Goal: Task Accomplishment & Management: Manage account settings

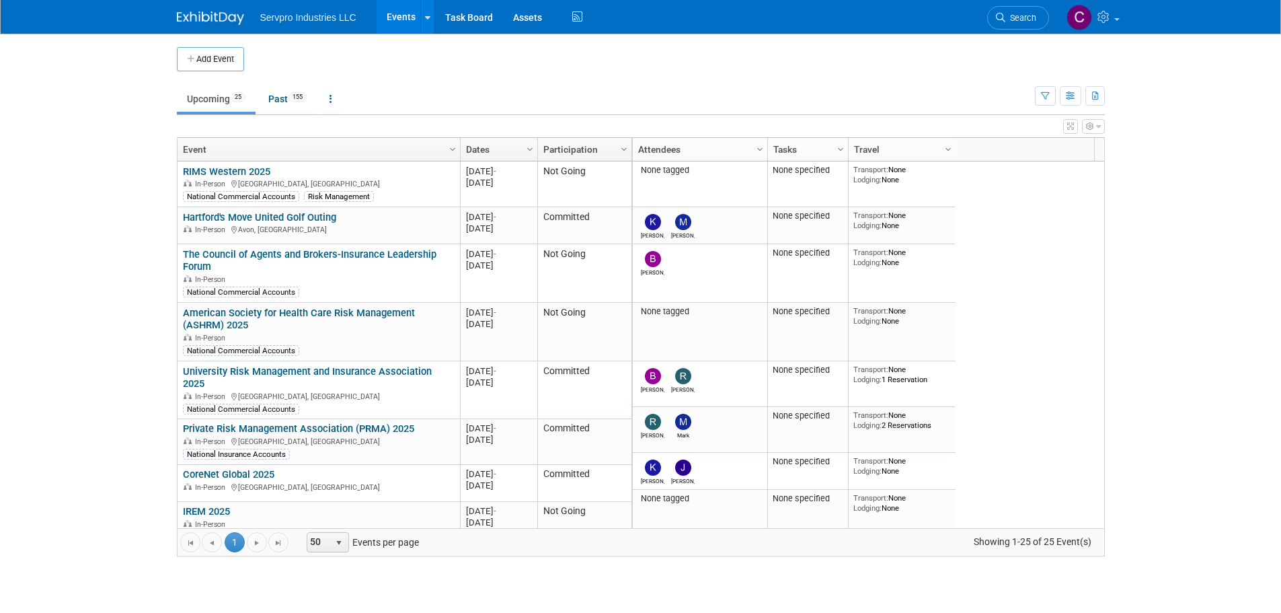
click at [585, 110] on ul "Upcoming 25 Past 155 All Events 180 Past and Upcoming Grouped Annually Events g…" at bounding box center [606, 100] width 858 height 30
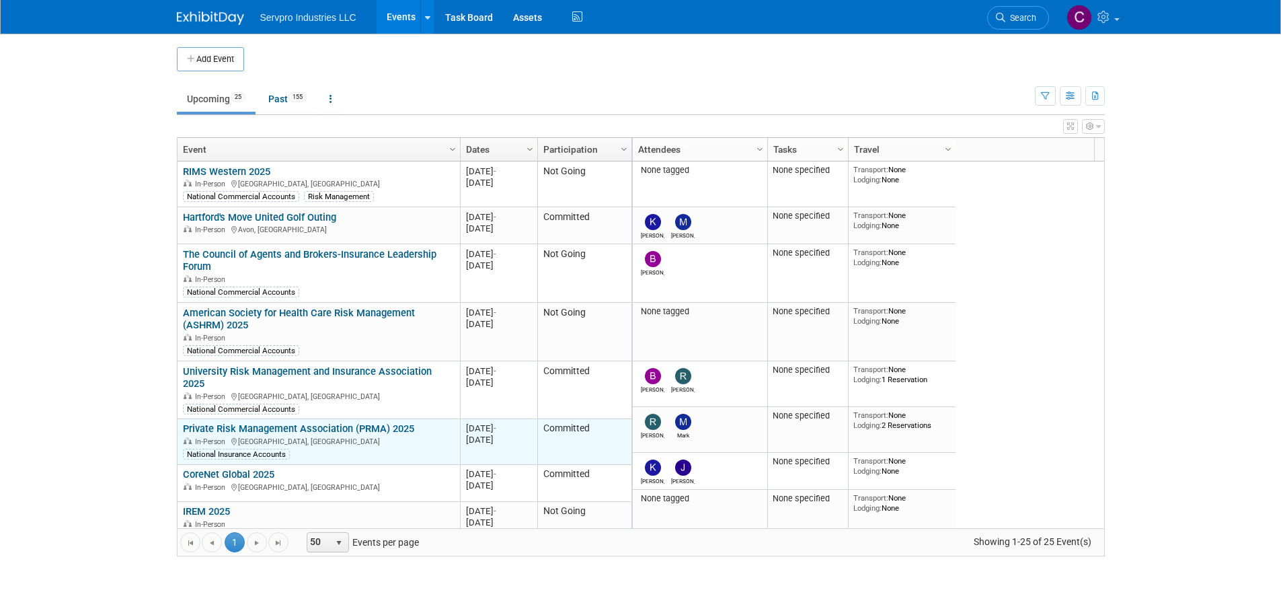
click at [340, 422] on link "Private Risk Management Association (PRMA) 2025" at bounding box center [298, 428] width 231 height 12
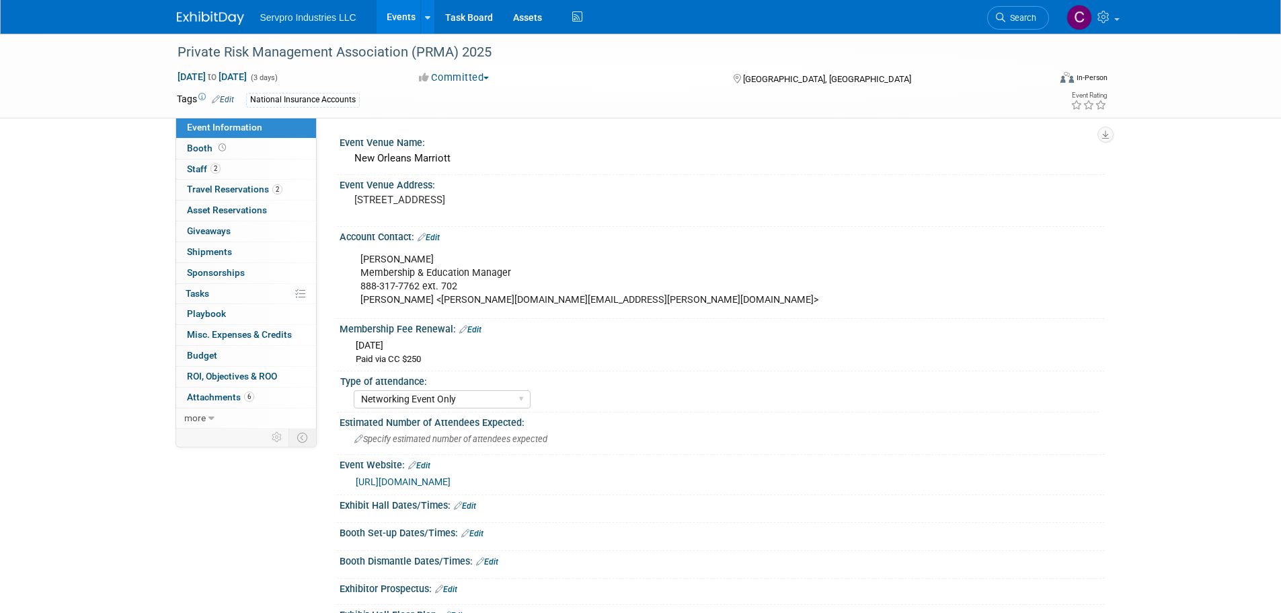
select select "Networking Event Only"
click at [201, 171] on span "Staff 2" at bounding box center [204, 168] width 34 height 11
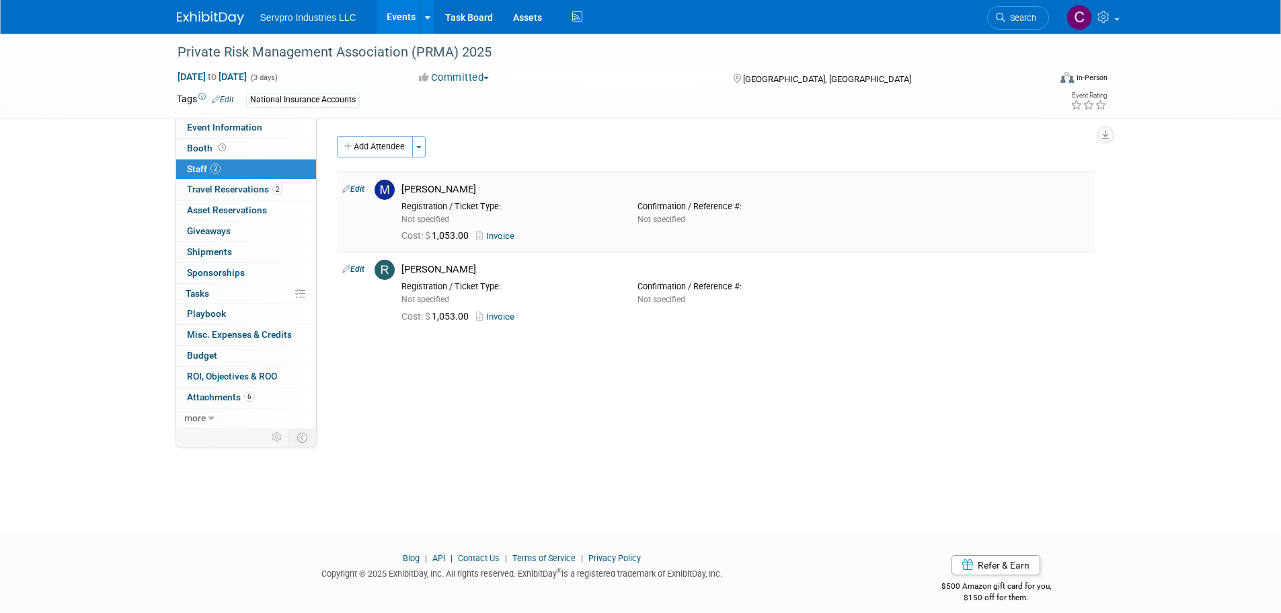
click at [360, 190] on link "Edit" at bounding box center [353, 188] width 22 height 9
select select "6e8099b7-f6b5-4517-aa4b-5229db2e2024"
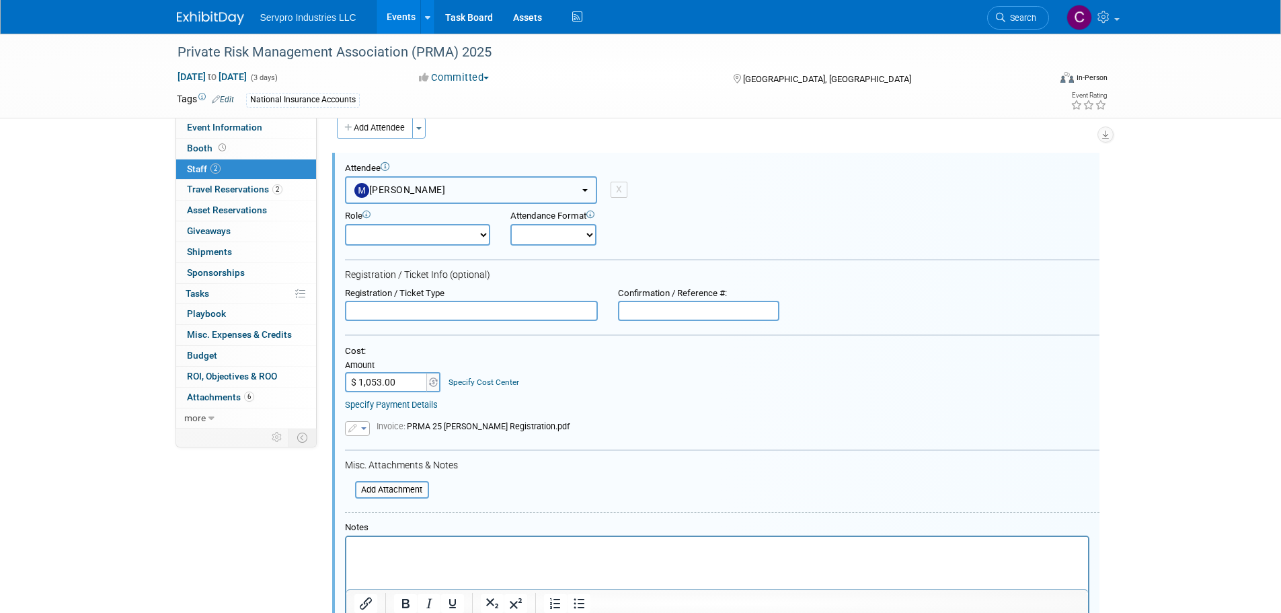
click at [413, 190] on span "[PERSON_NAME]" at bounding box center [399, 189] width 91 height 11
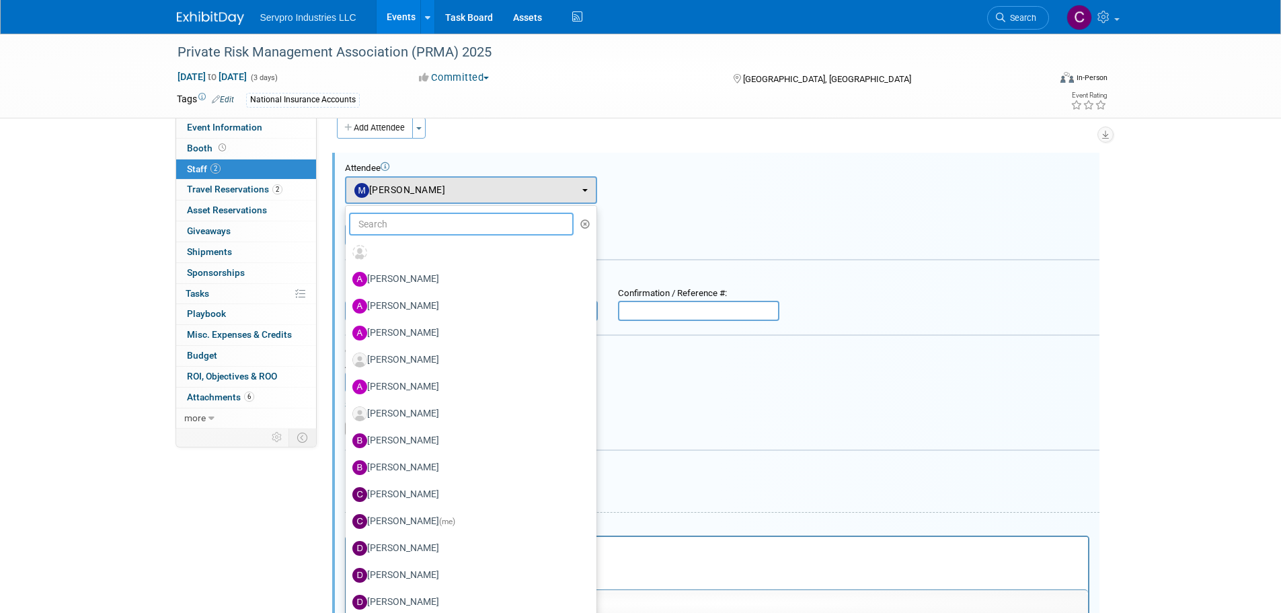
click at [405, 225] on input "text" at bounding box center [461, 223] width 225 height 23
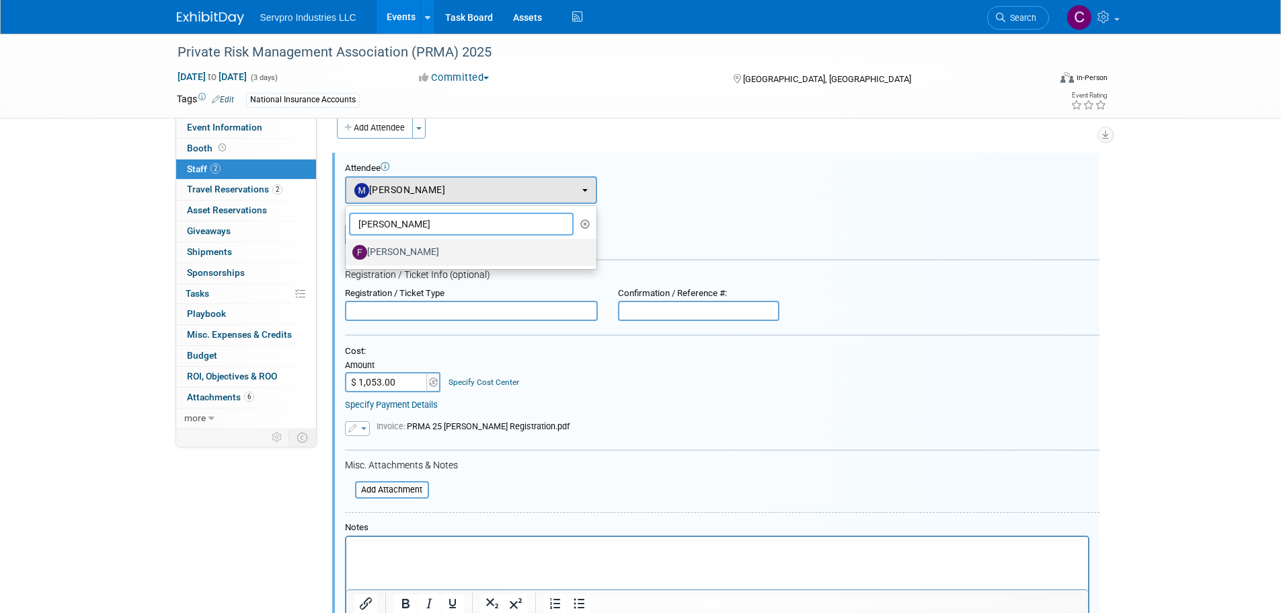
type input "[PERSON_NAME]"
click at [394, 250] on label "[PERSON_NAME]" at bounding box center [467, 252] width 231 height 22
click at [348, 250] on input "[PERSON_NAME]" at bounding box center [343, 250] width 9 height 9
select select "07ffc1ac-a36b-4ca6-a0ee-3cbbea1f26d5"
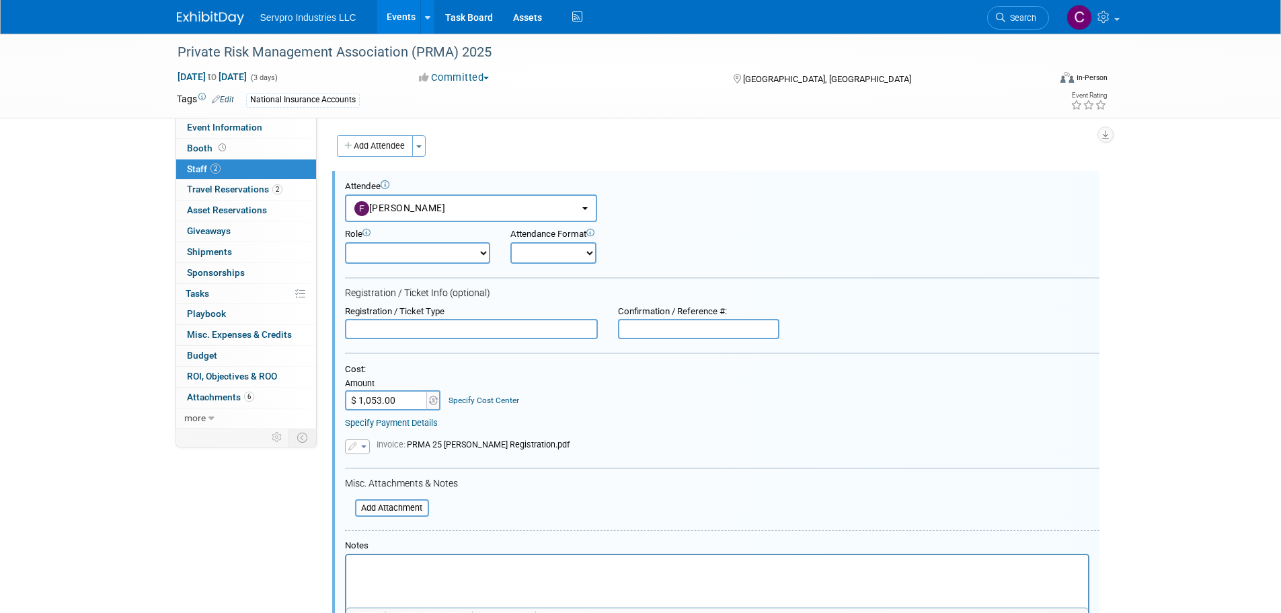
scroll to position [180, 0]
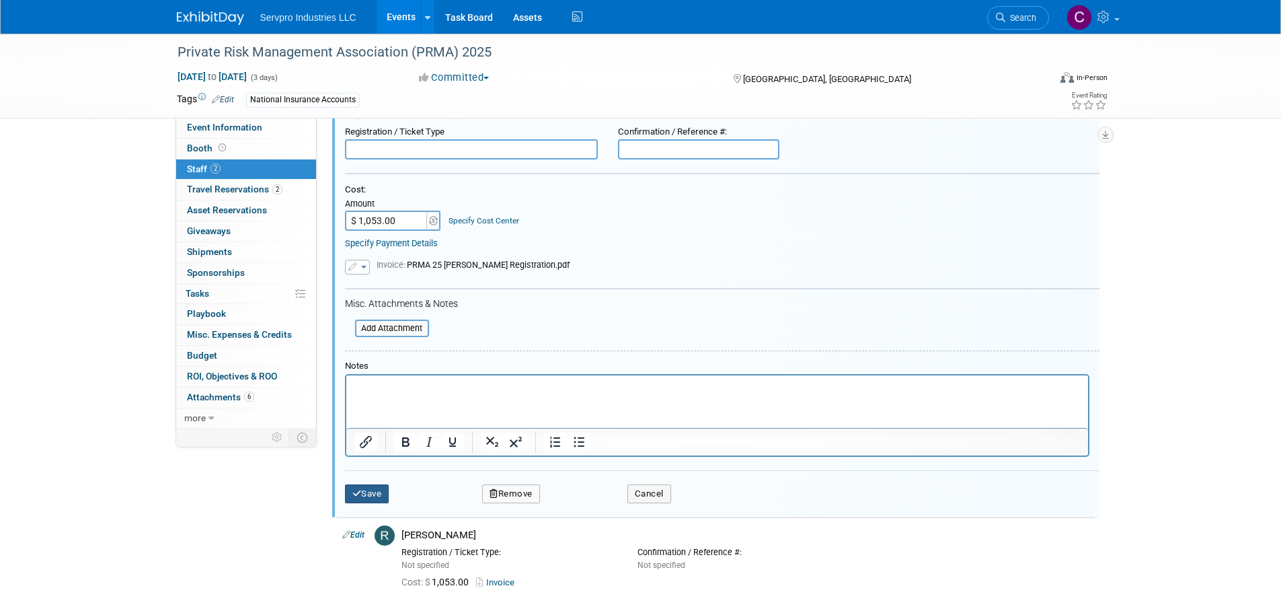
click at [355, 493] on icon "submit" at bounding box center [356, 493] width 9 height 9
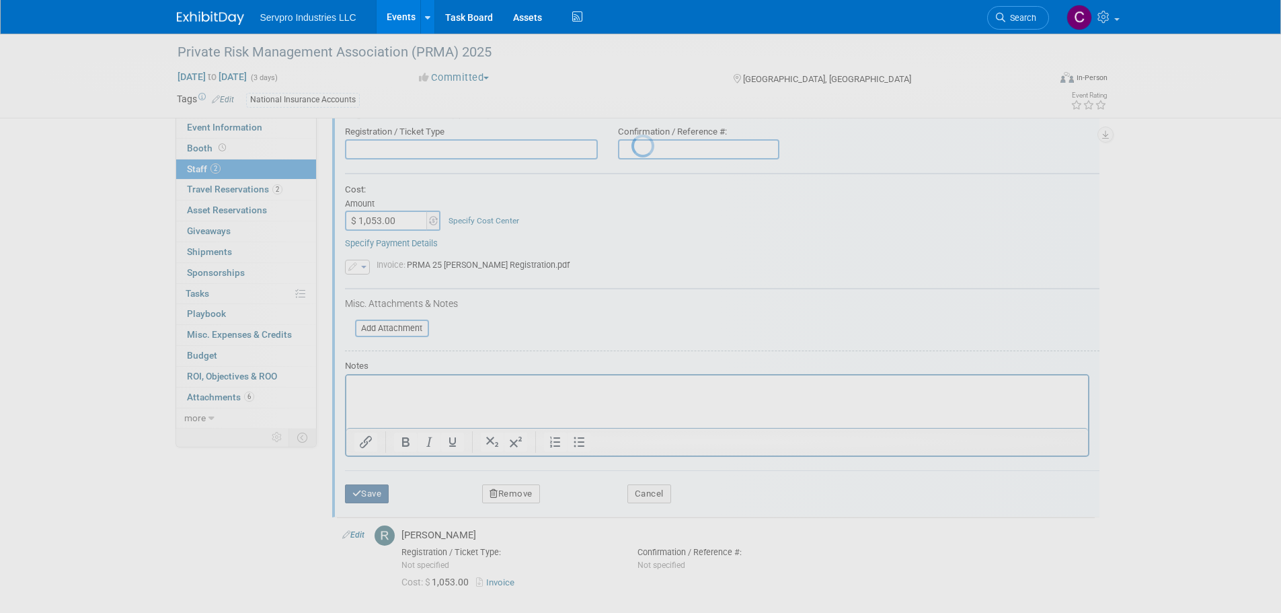
scroll to position [13, 0]
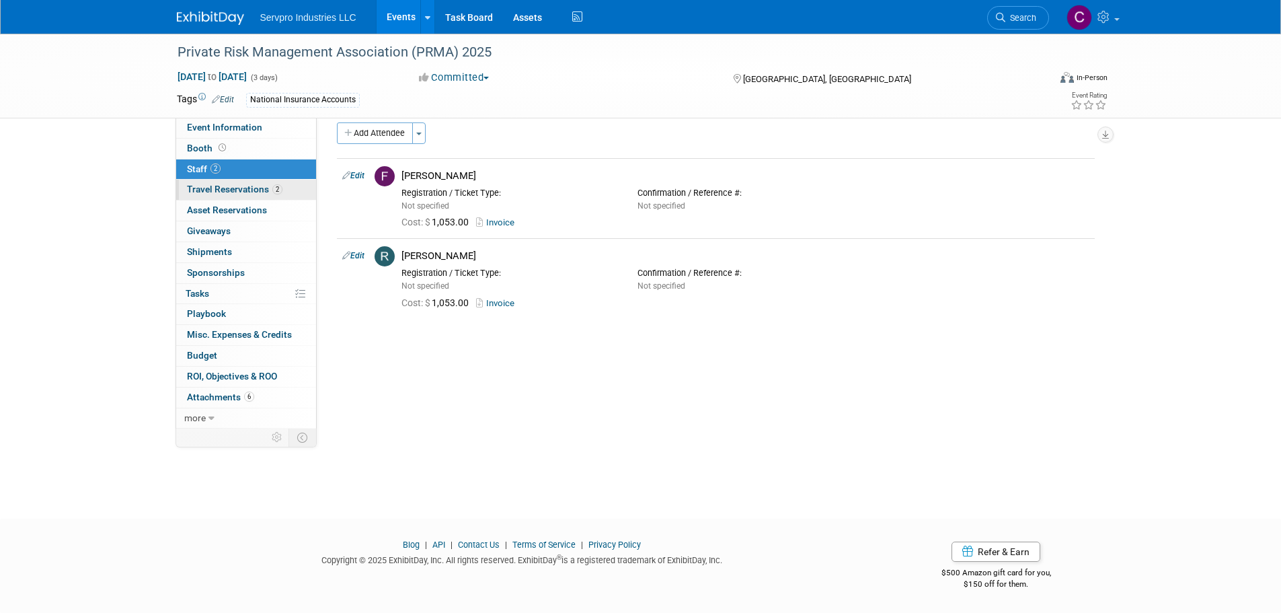
click at [237, 185] on span "Travel Reservations 2" at bounding box center [234, 189] width 95 height 11
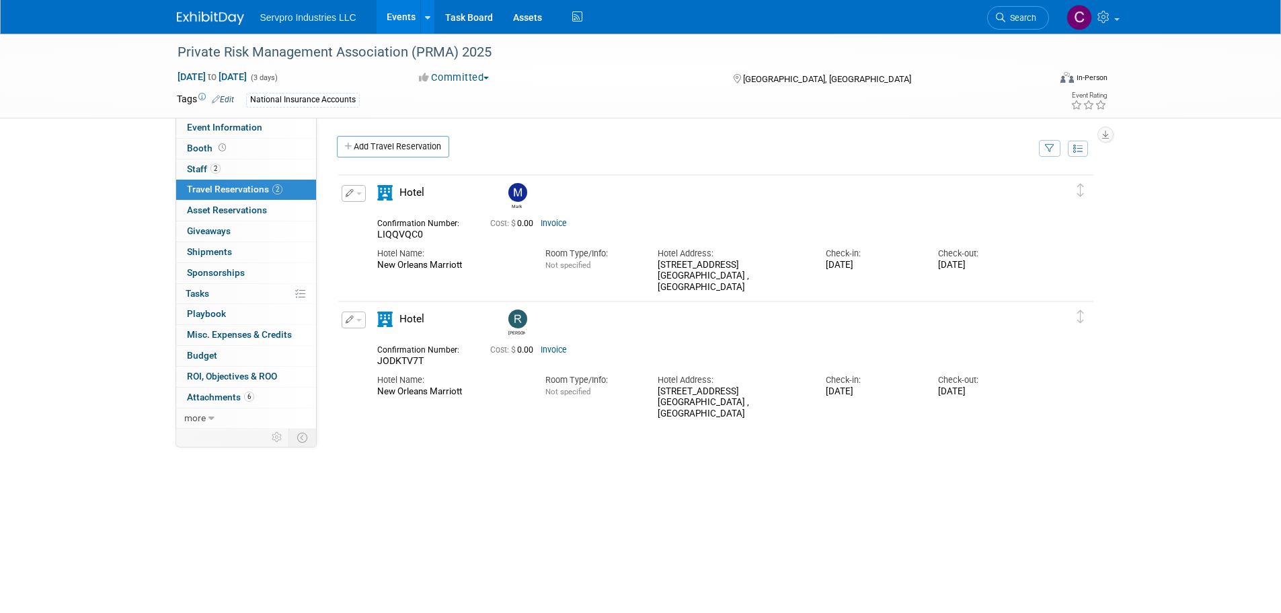
click at [352, 194] on icon "button" at bounding box center [350, 193] width 9 height 8
click at [368, 217] on button "Edit Reservation" at bounding box center [399, 216] width 114 height 19
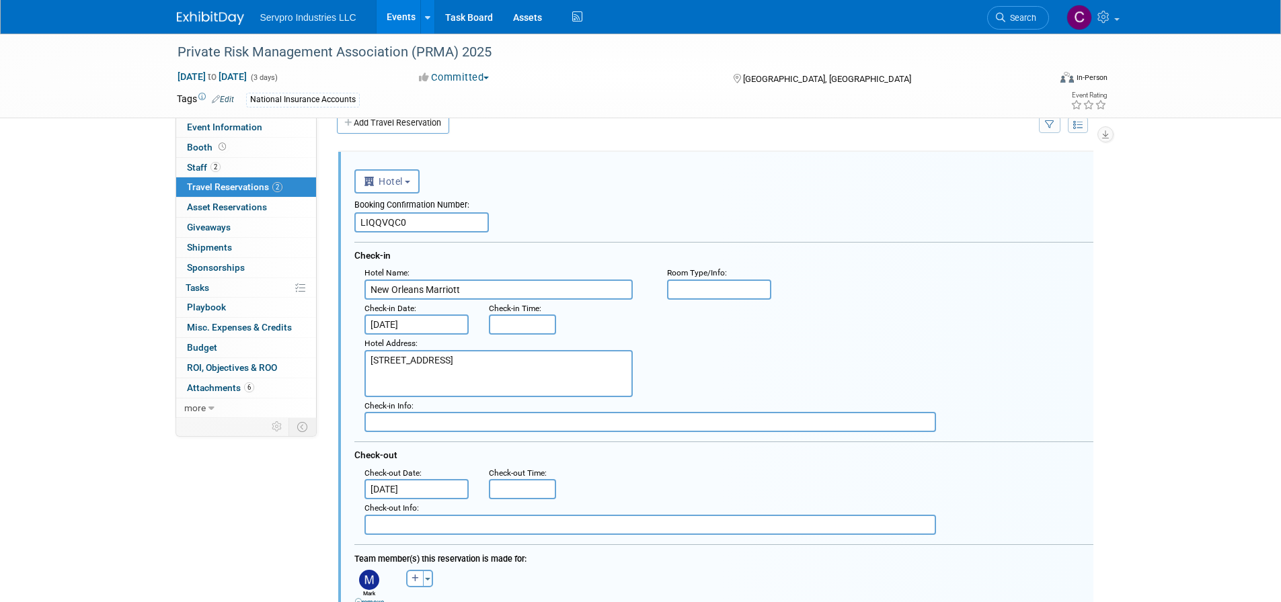
click at [370, 586] on img at bounding box center [369, 580] width 20 height 20
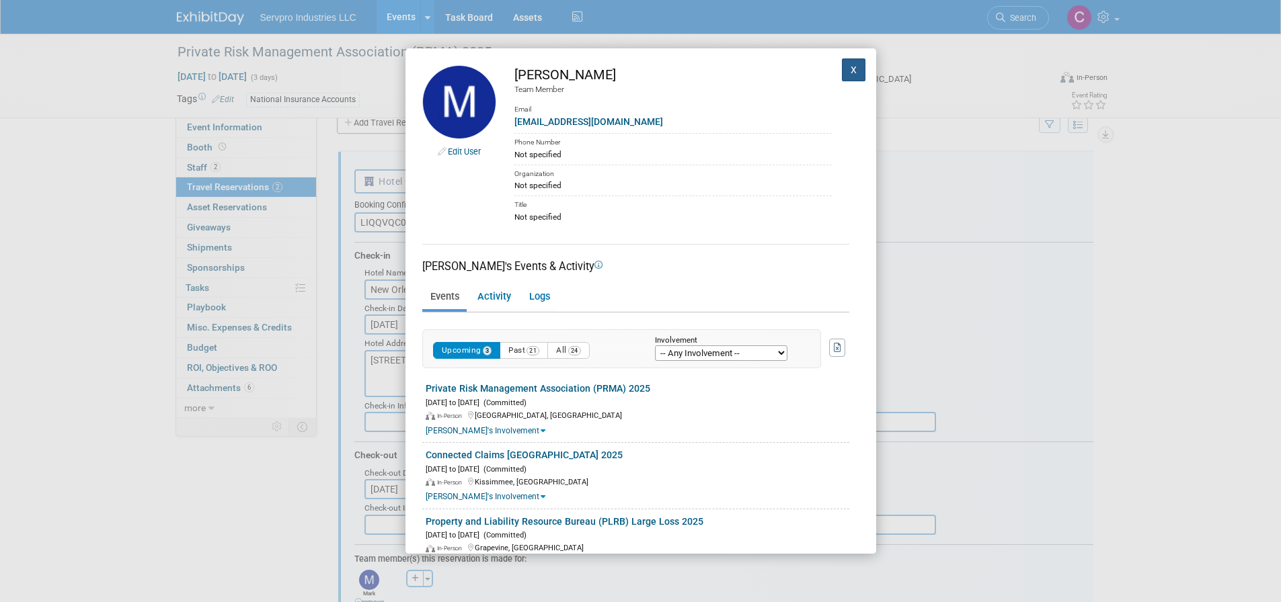
click at [843, 58] on button "X" at bounding box center [854, 69] width 24 height 23
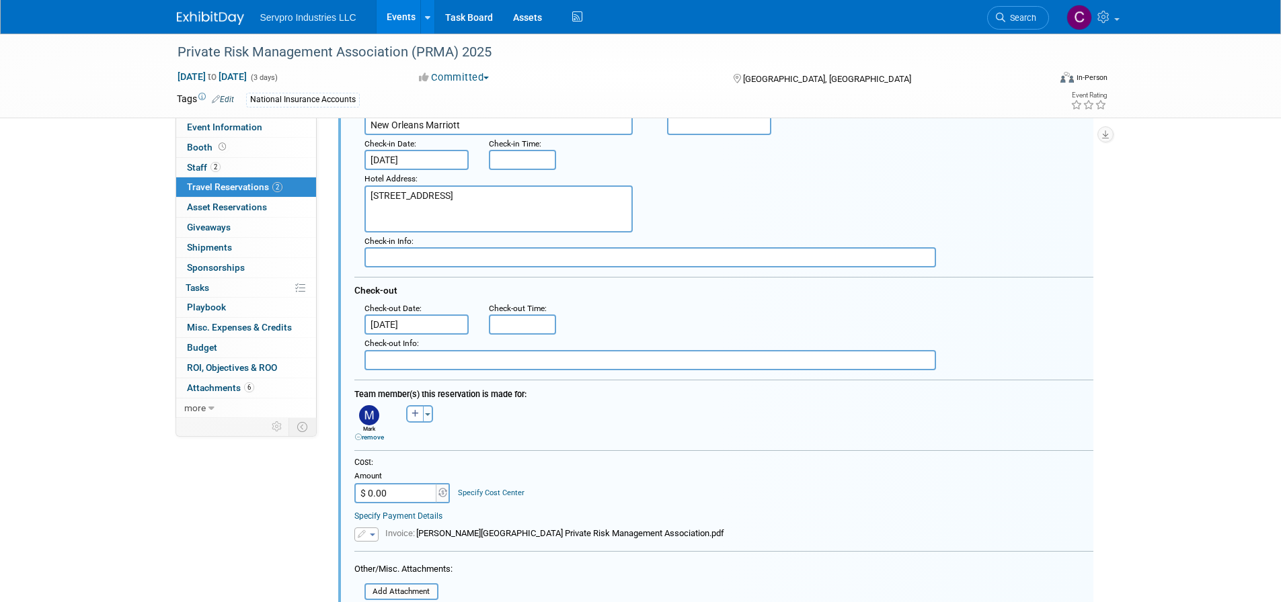
scroll to position [225, 0]
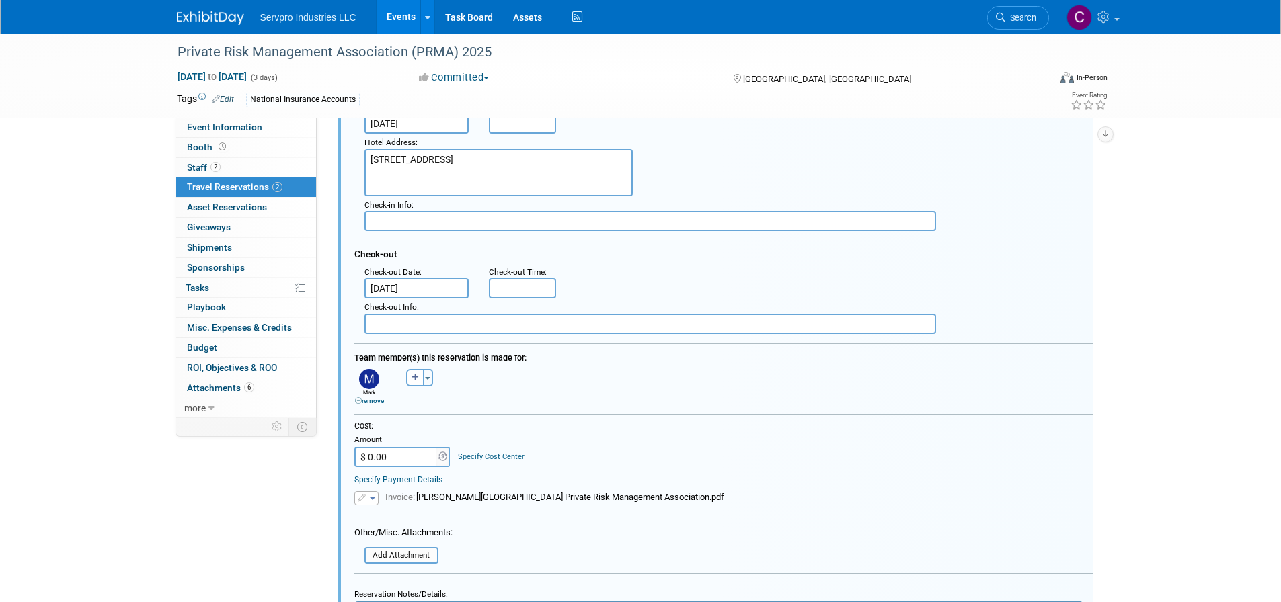
click at [365, 403] on link "remove" at bounding box center [369, 400] width 29 height 7
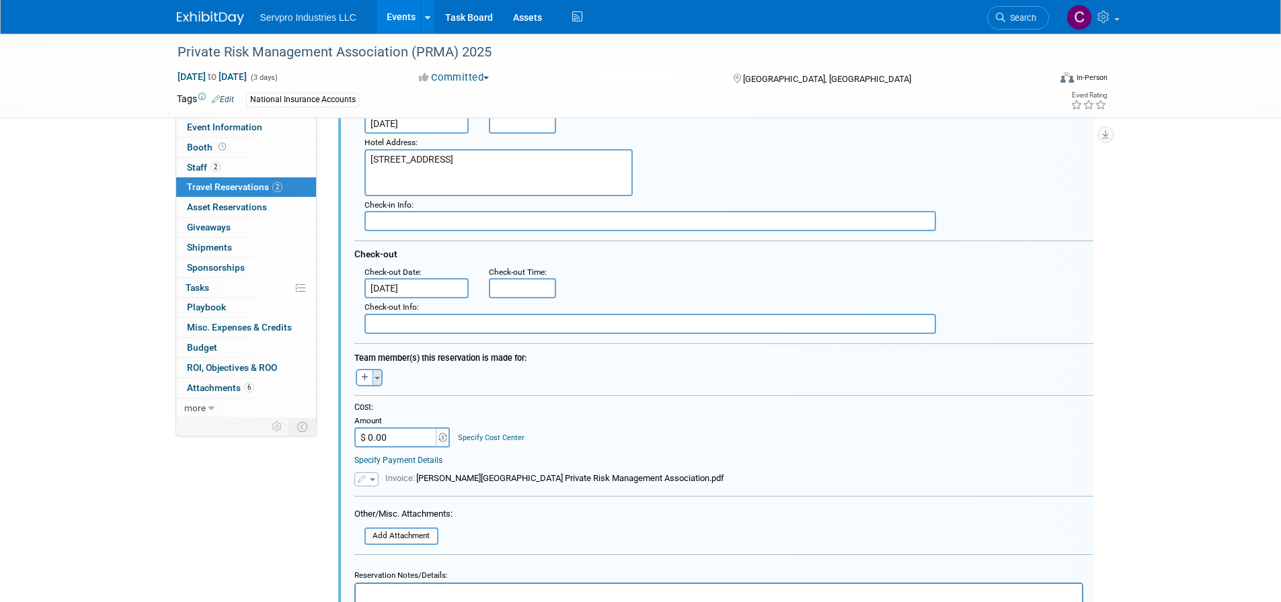
click at [377, 379] on span "button" at bounding box center [376, 378] width 5 height 3
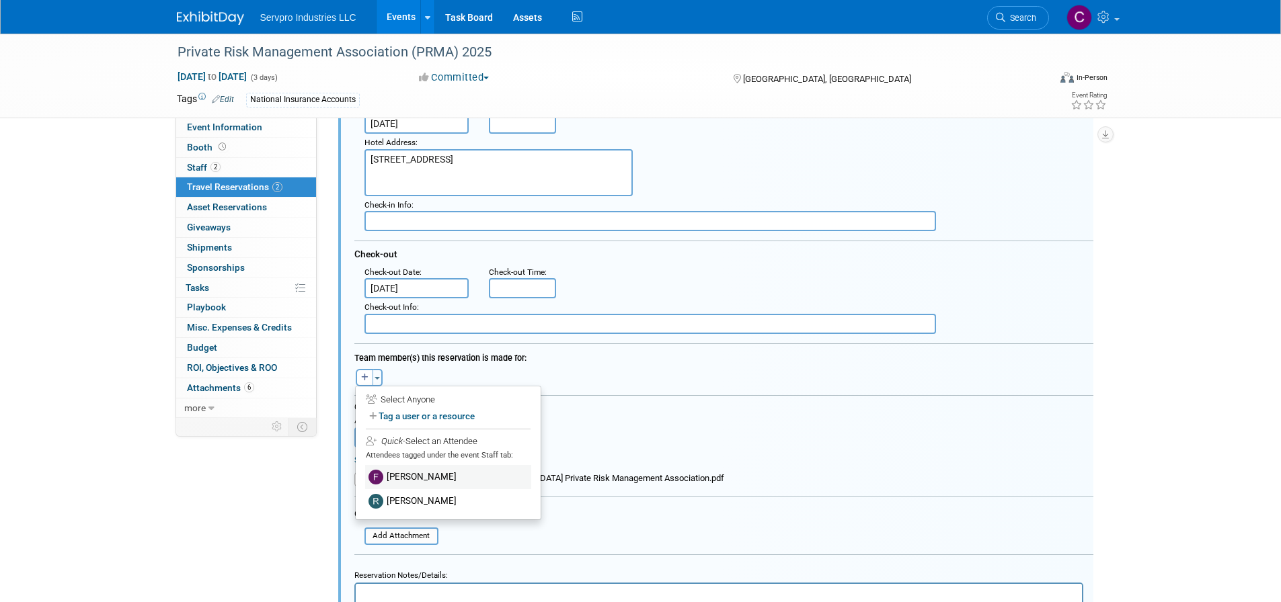
click at [390, 471] on label "frederick zebro" at bounding box center [448, 477] width 166 height 24
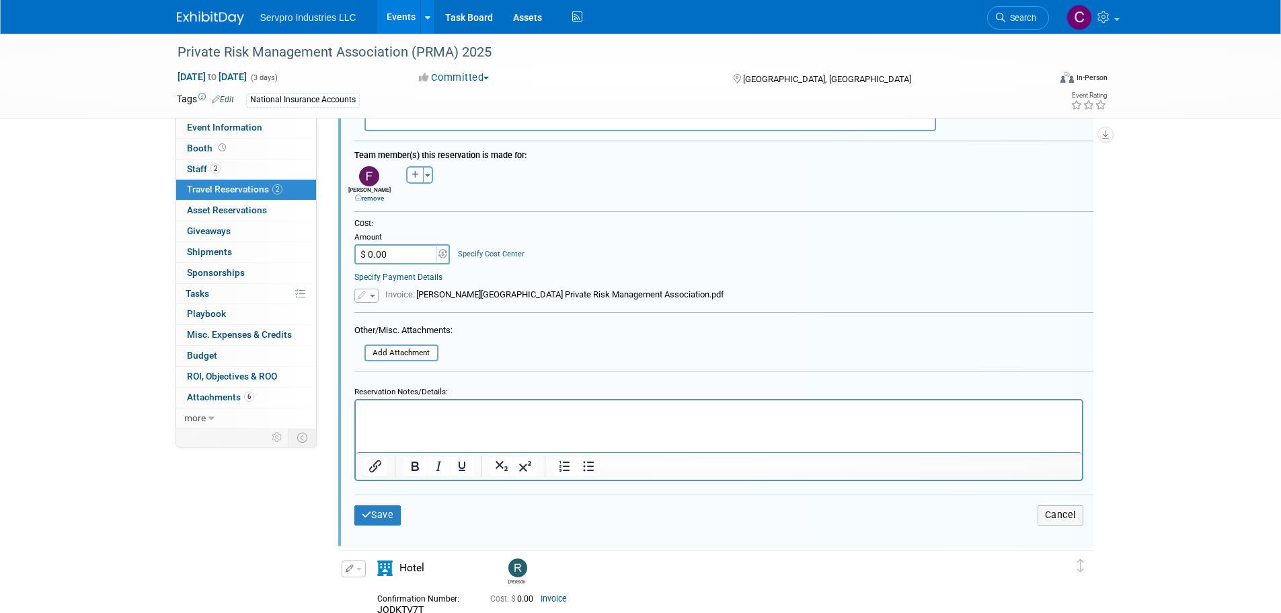
scroll to position [437, 0]
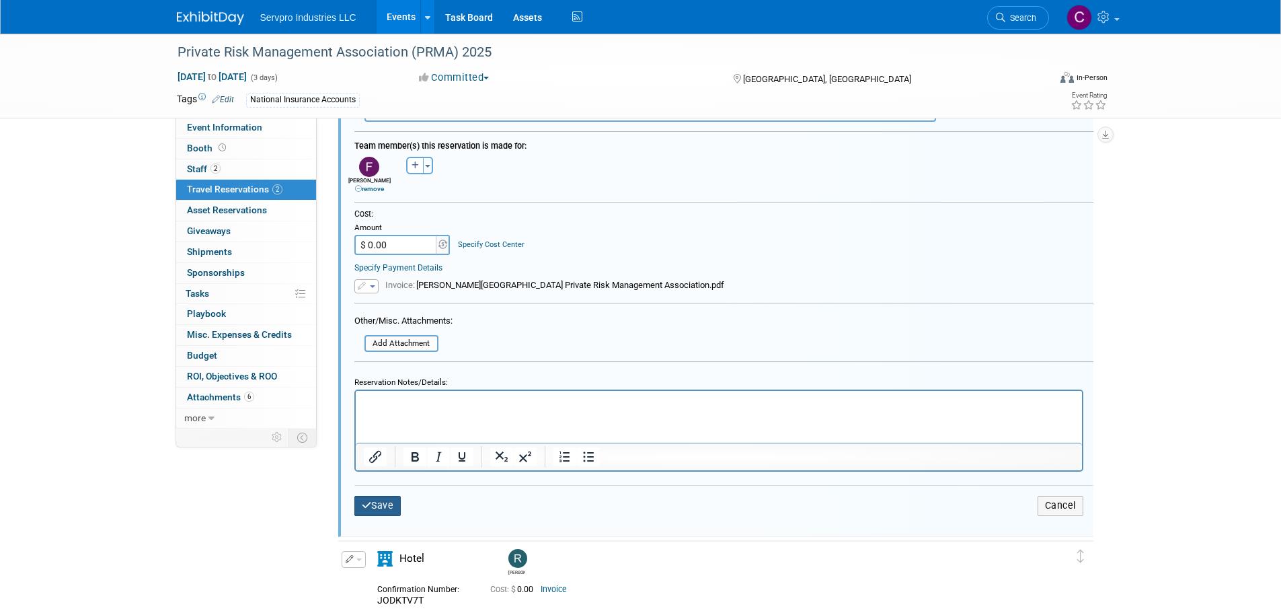
click at [390, 501] on button "Save" at bounding box center [377, 505] width 47 height 19
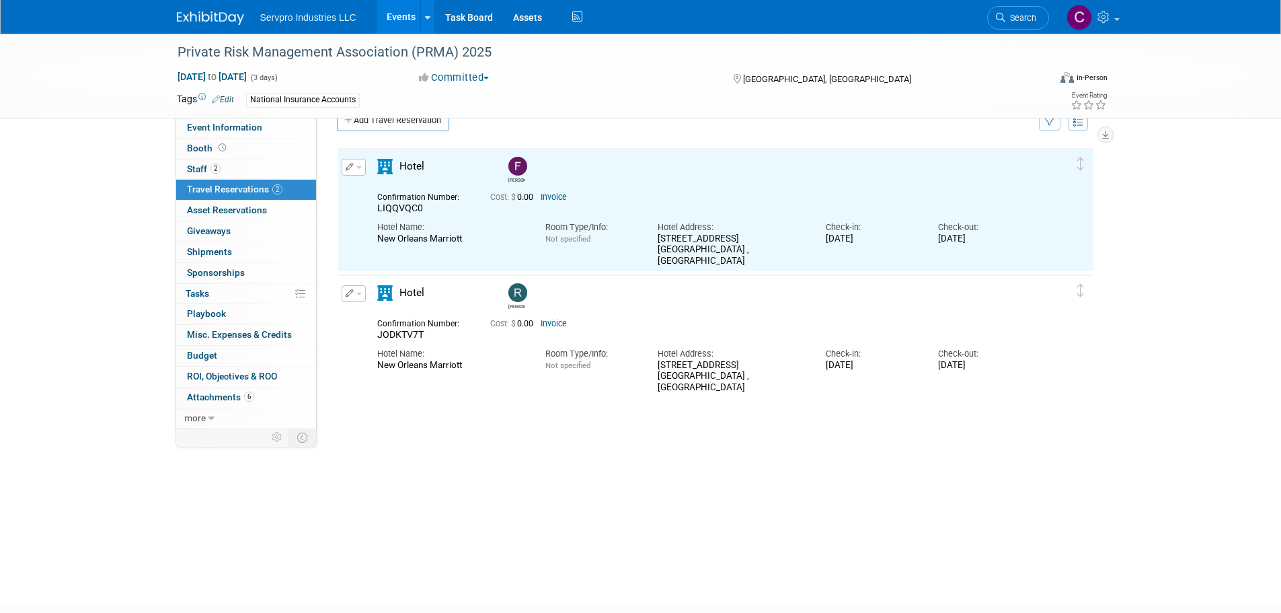
scroll to position [24, 0]
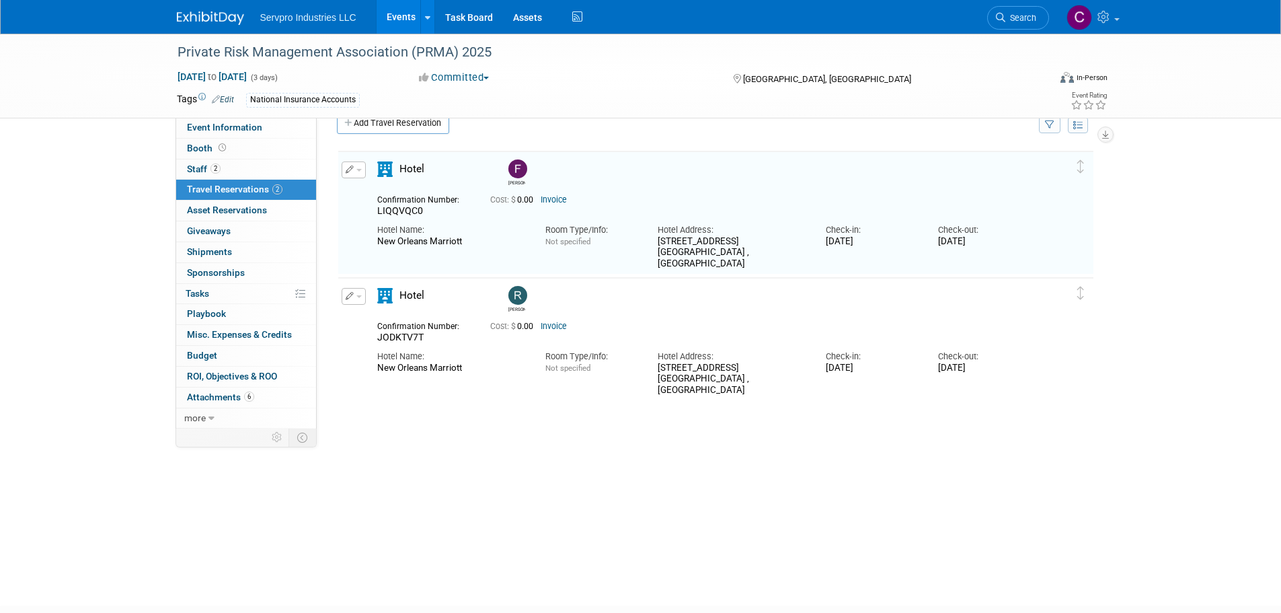
click at [741, 517] on div "[PERSON_NAME]" at bounding box center [716, 350] width 758 height 403
click at [395, 25] on link "Events" at bounding box center [401, 17] width 49 height 34
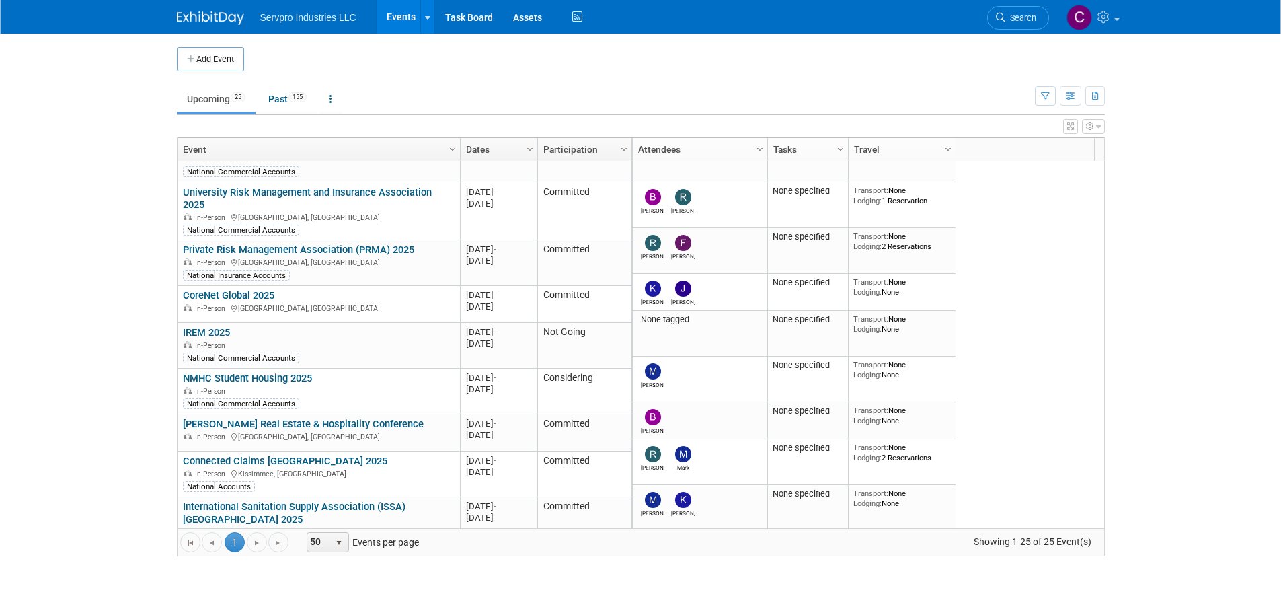
scroll to position [190, 0]
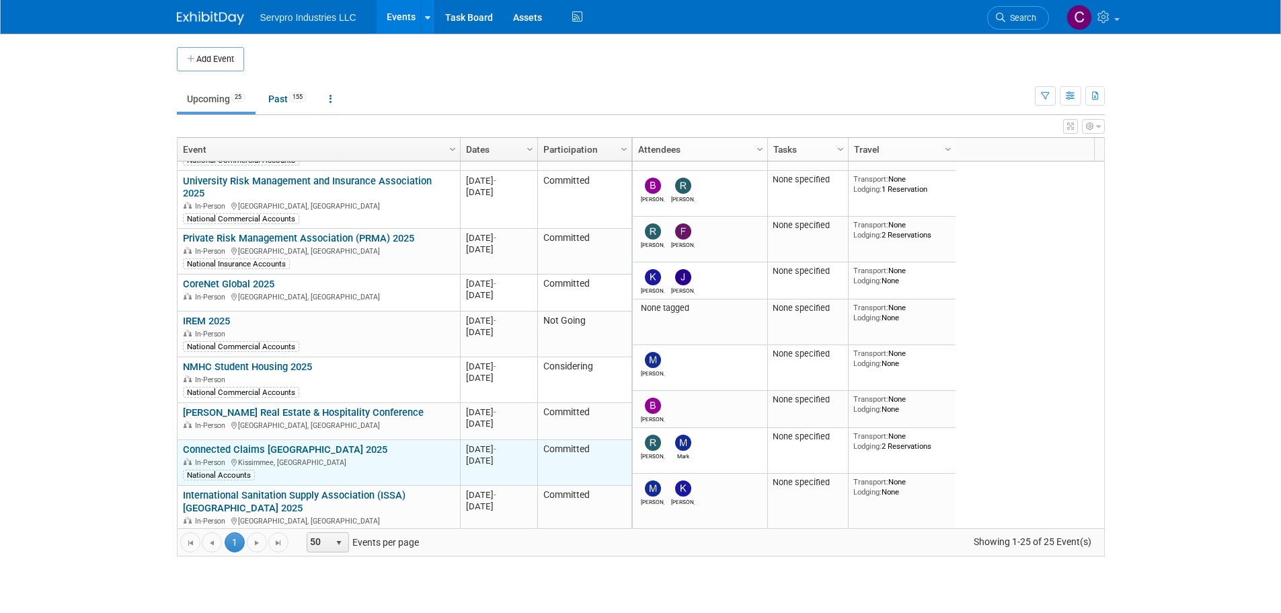
click at [262, 443] on link "Connected Claims [GEOGRAPHIC_DATA] 2025" at bounding box center [285, 449] width 204 height 12
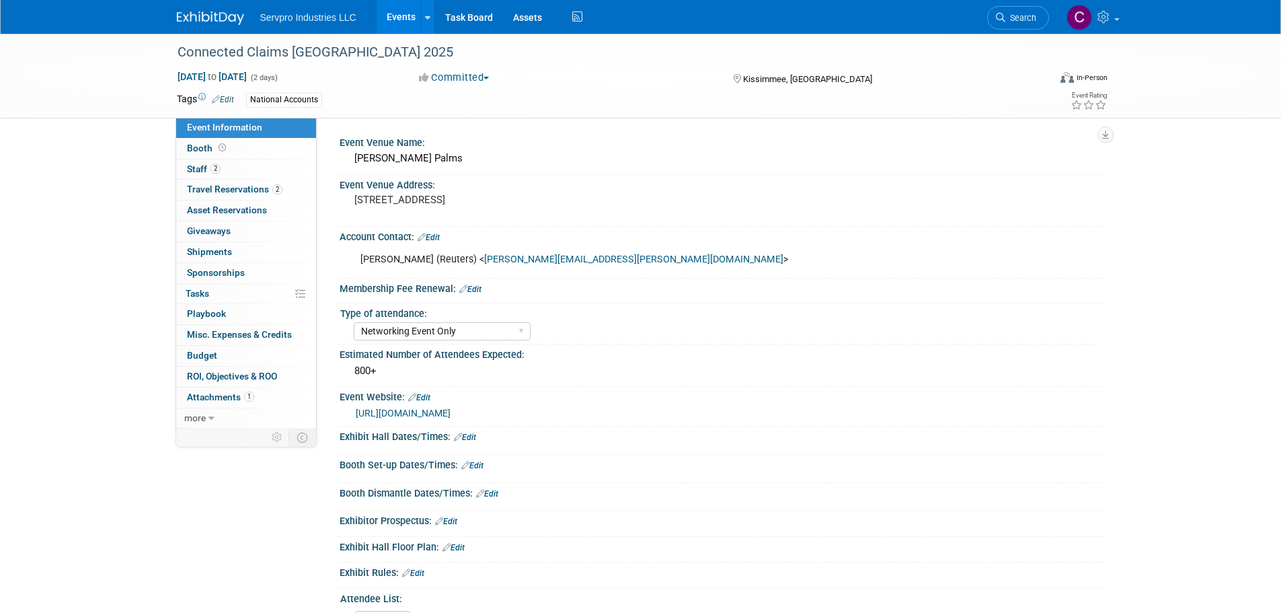
select select "Networking Event Only"
click at [198, 166] on span "Staff 2" at bounding box center [204, 168] width 34 height 11
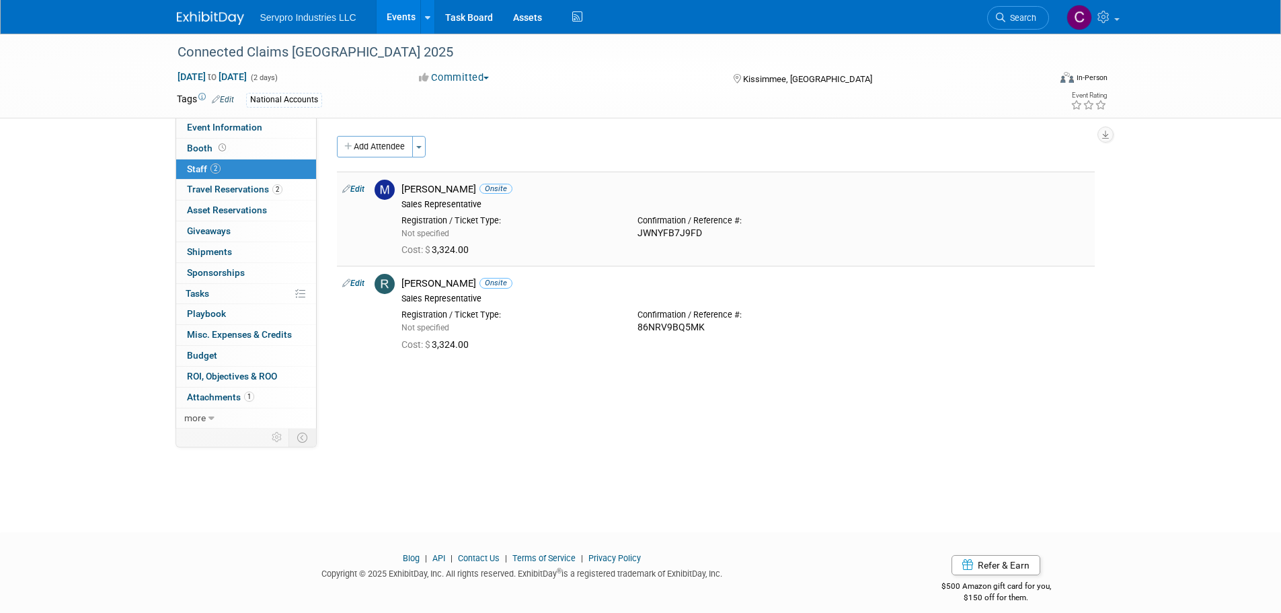
click at [352, 187] on link "Edit" at bounding box center [353, 188] width 22 height 9
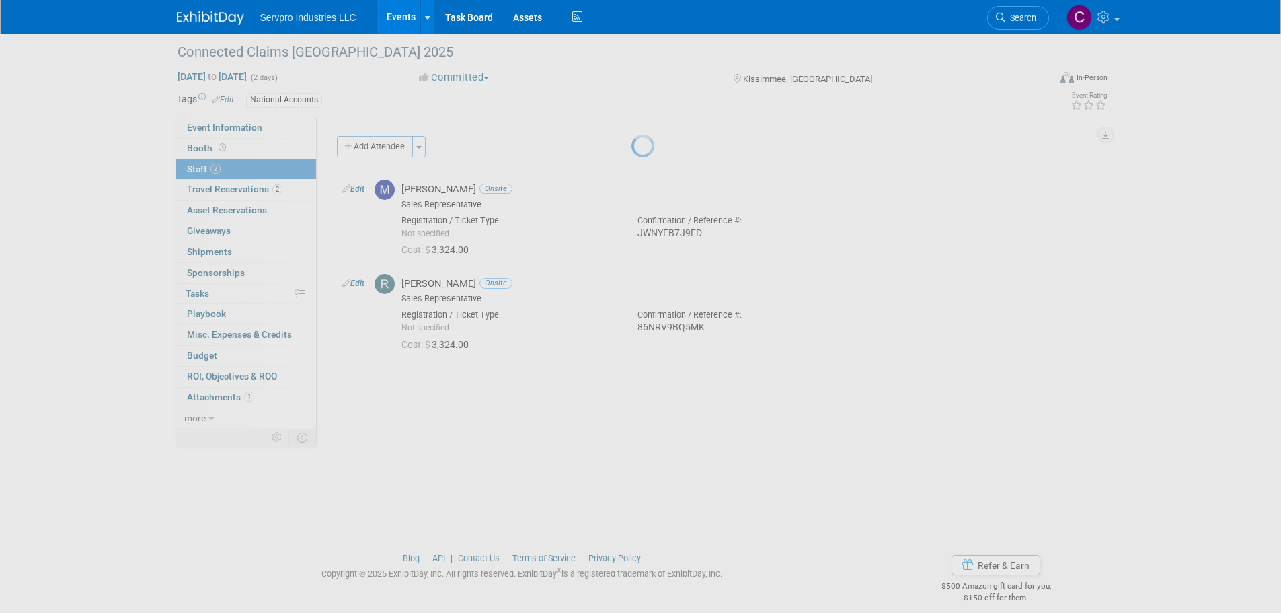
select select "6e8099b7-f6b5-4517-aa4b-5229db2e2024"
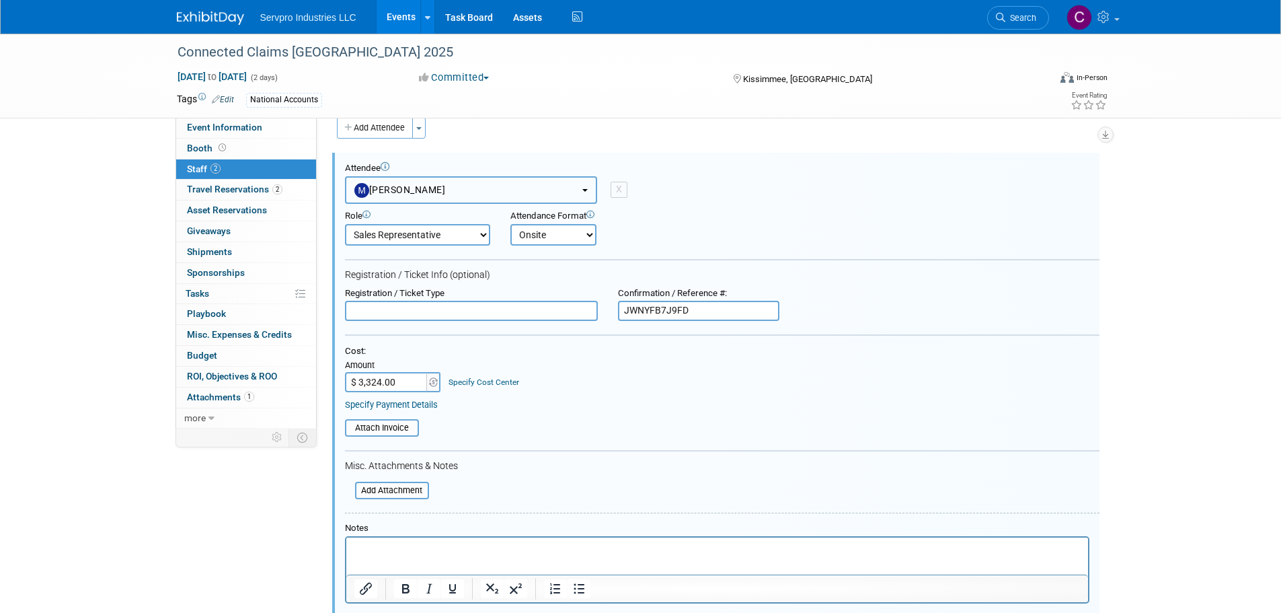
click at [418, 194] on span "[PERSON_NAME]" at bounding box center [399, 189] width 91 height 11
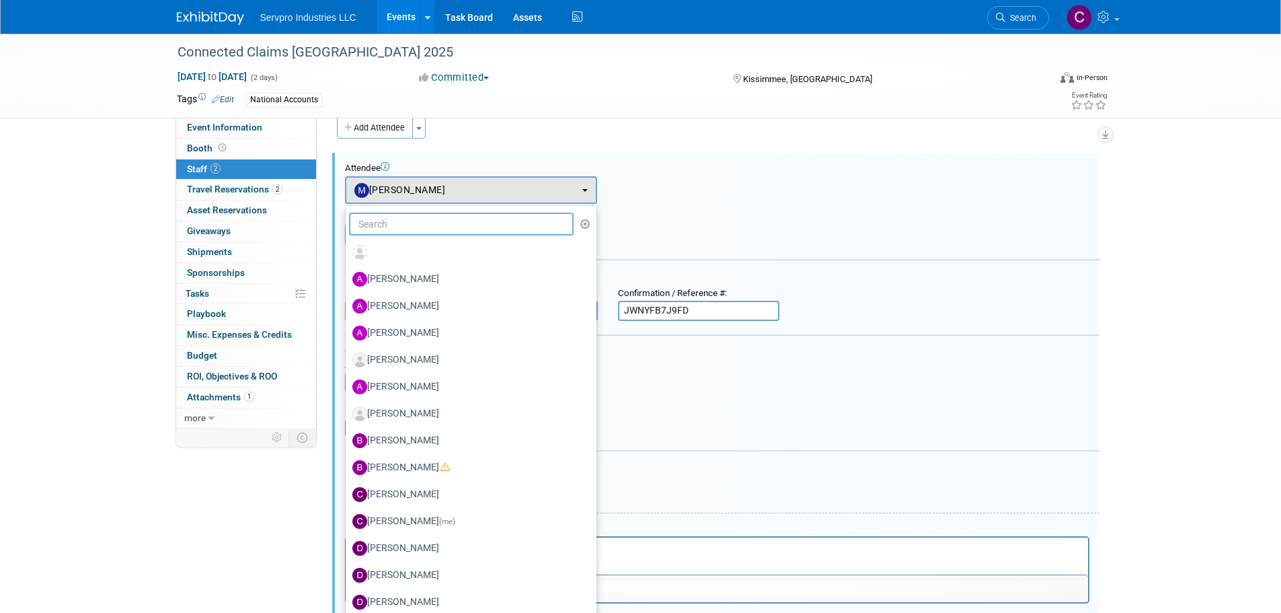
click at [399, 227] on input "text" at bounding box center [461, 223] width 225 height 23
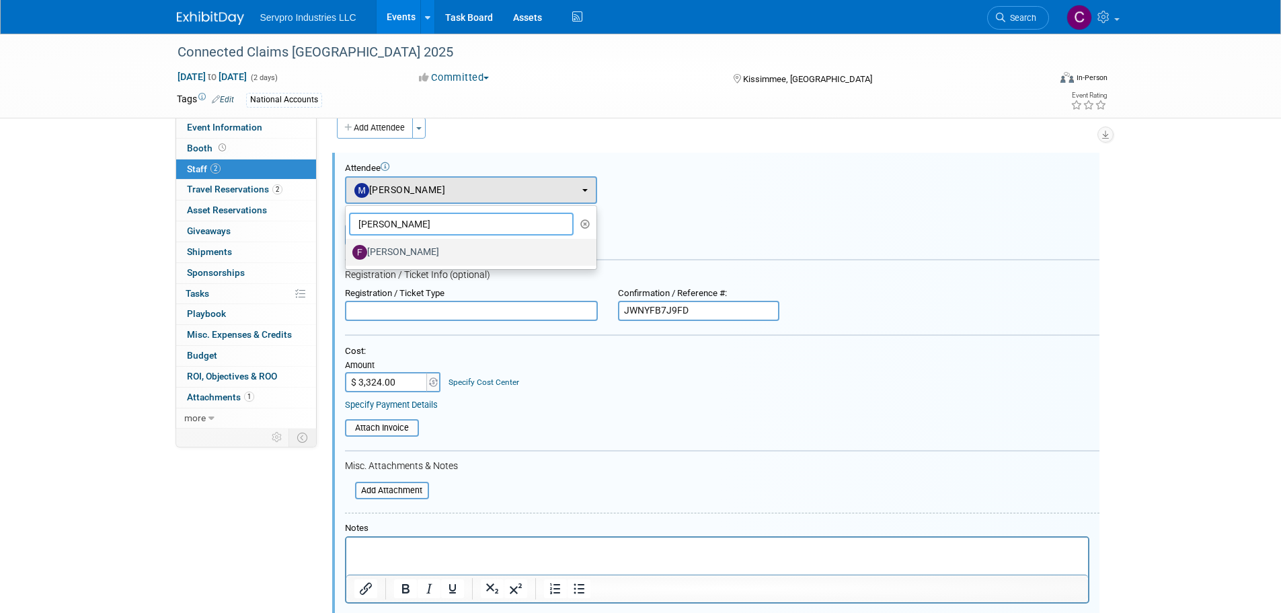
type input "fred"
click at [398, 251] on label "[PERSON_NAME]" at bounding box center [467, 252] width 231 height 22
click at [348, 251] on input "[PERSON_NAME]" at bounding box center [343, 250] width 9 height 9
select select "07ffc1ac-a36b-4ca6-a0ee-3cbbea1f26d5"
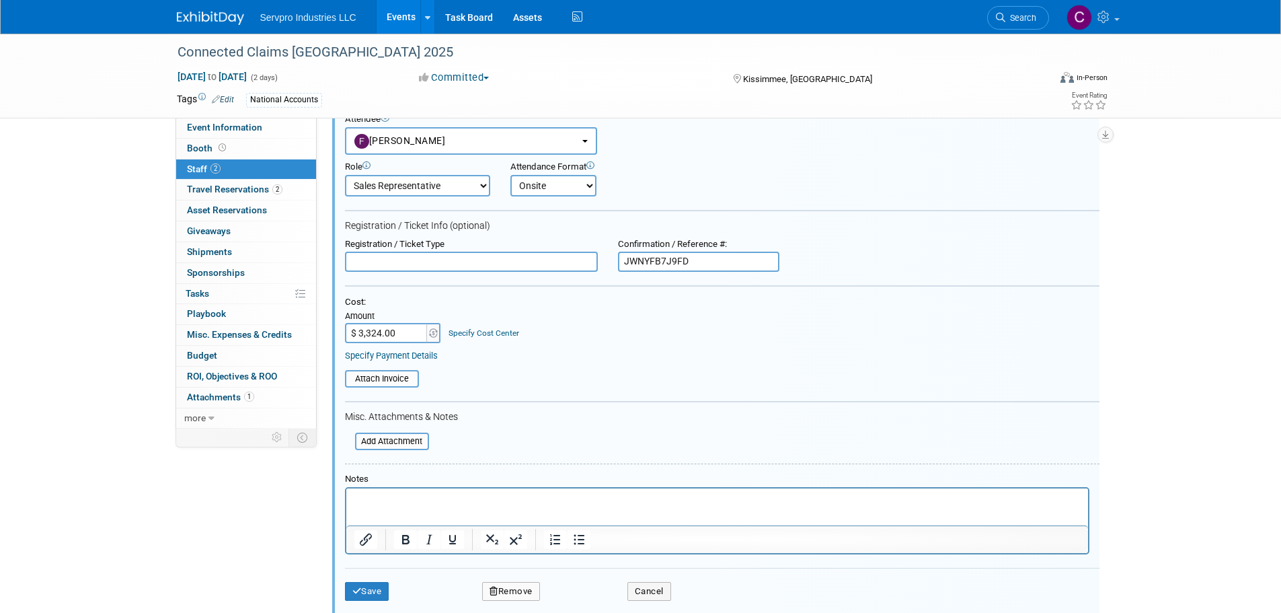
scroll to position [37, 0]
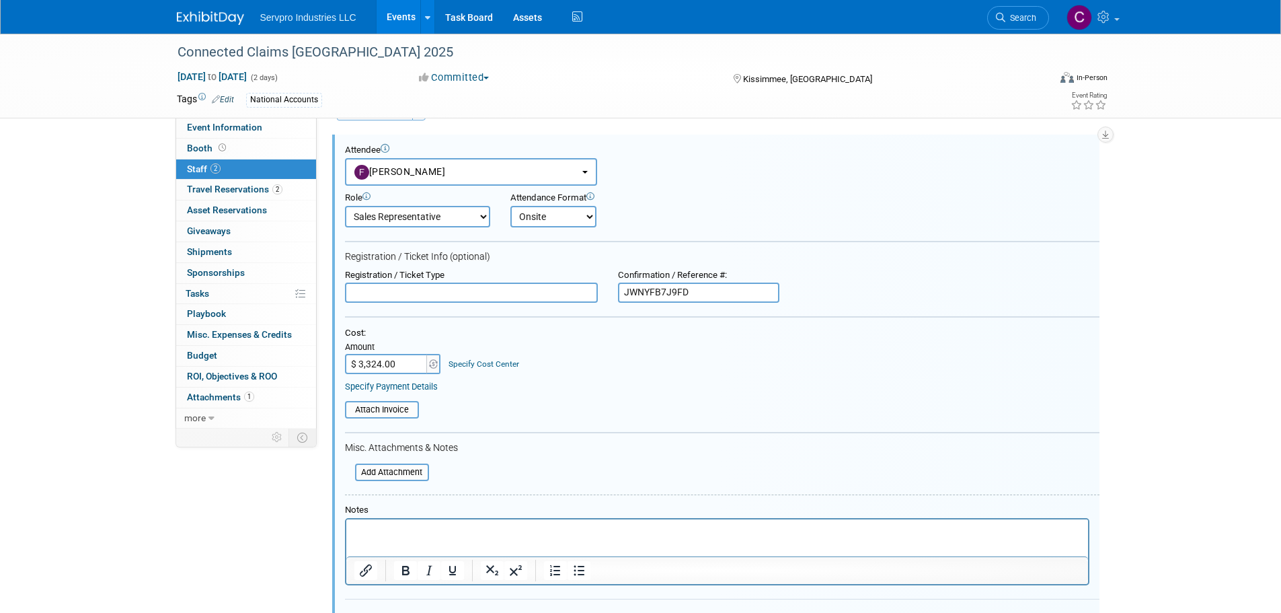
click at [450, 218] on select "Demonstrator Franchise Team Member Host Planner Presenter Sales Representative" at bounding box center [417, 217] width 145 height 22
select select "2"
click at [345, 206] on select "Demonstrator Franchise Team Member Host Planner Presenter Sales Representative" at bounding box center [417, 217] width 145 height 22
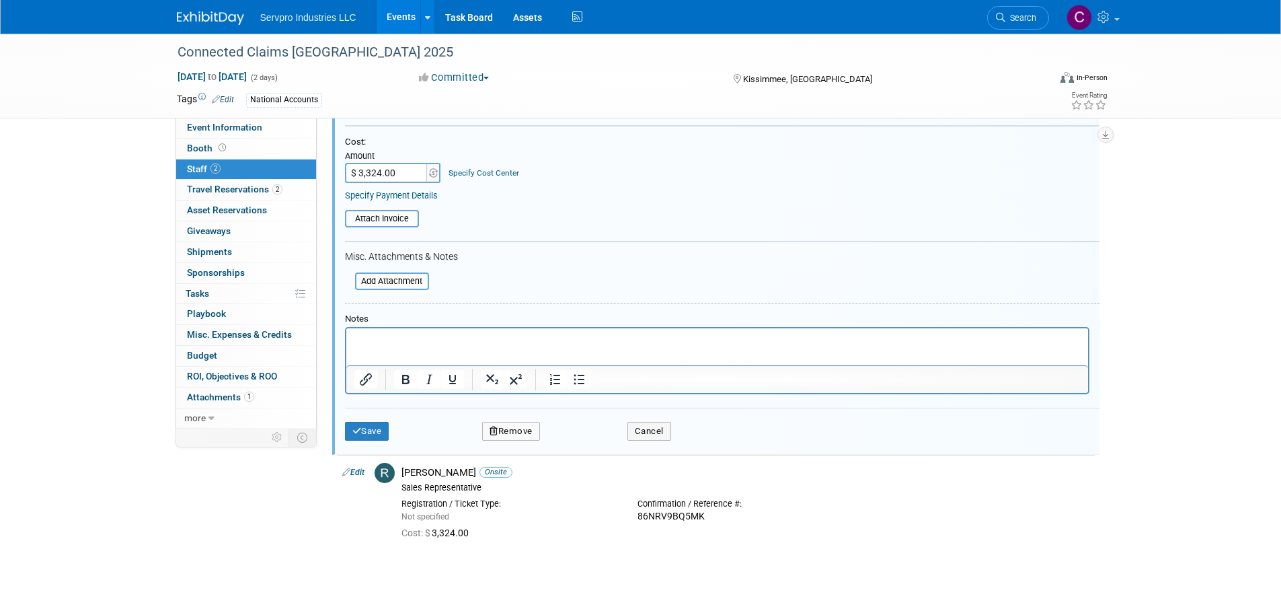
scroll to position [297, 0]
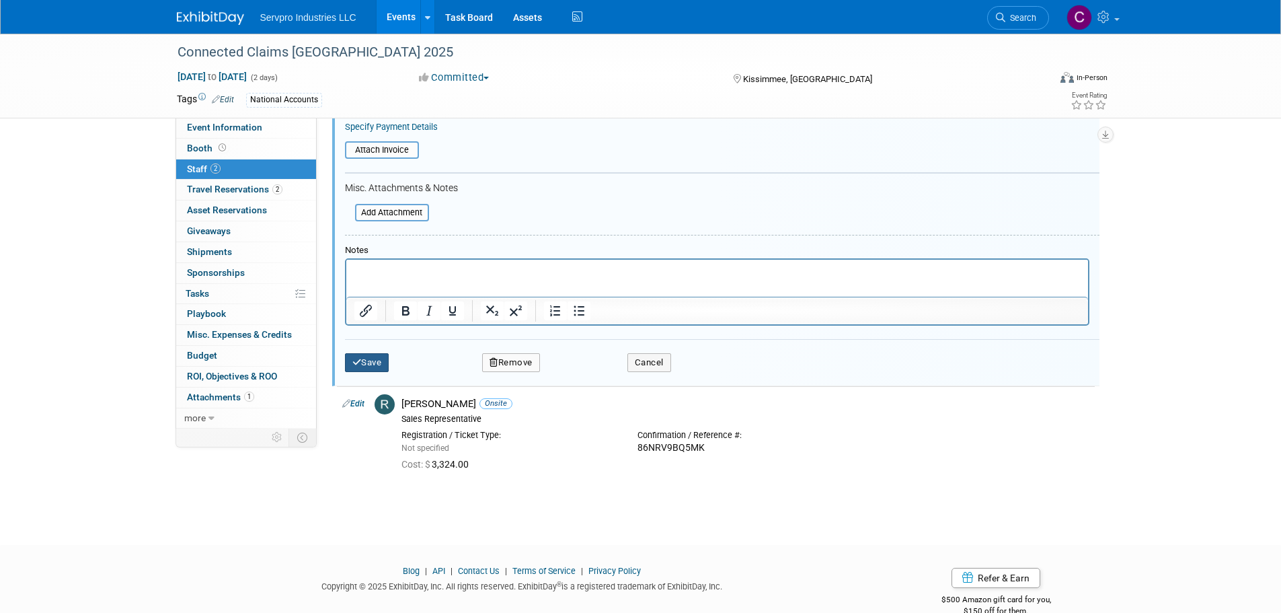
click at [367, 364] on button "Save" at bounding box center [367, 362] width 44 height 19
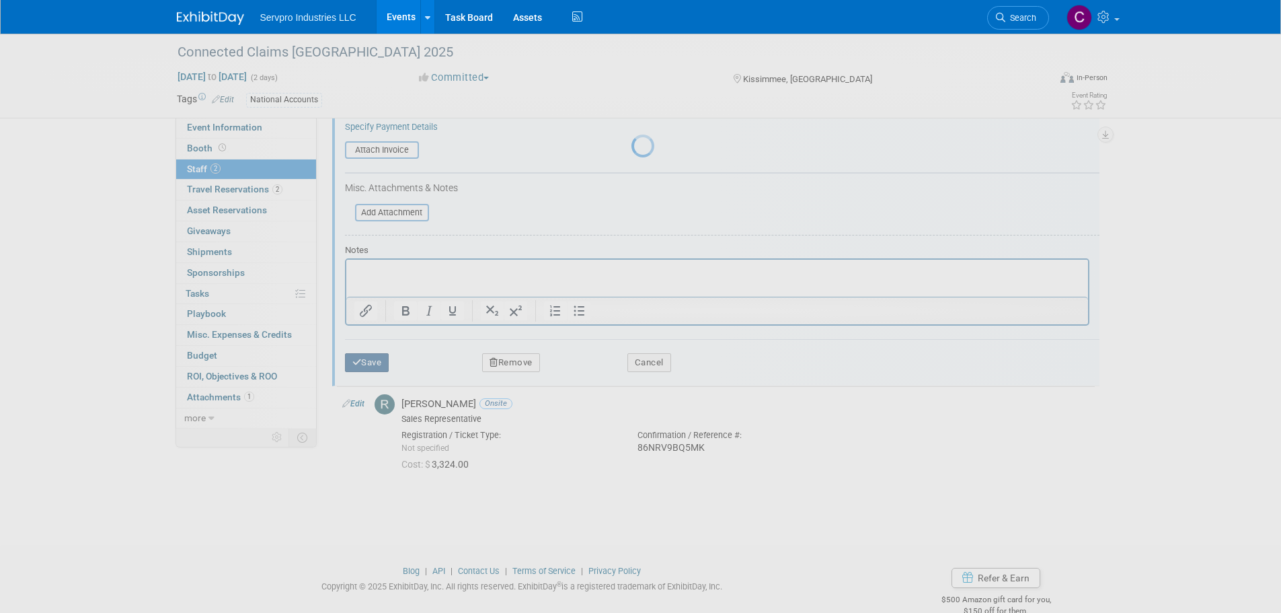
scroll to position [13, 0]
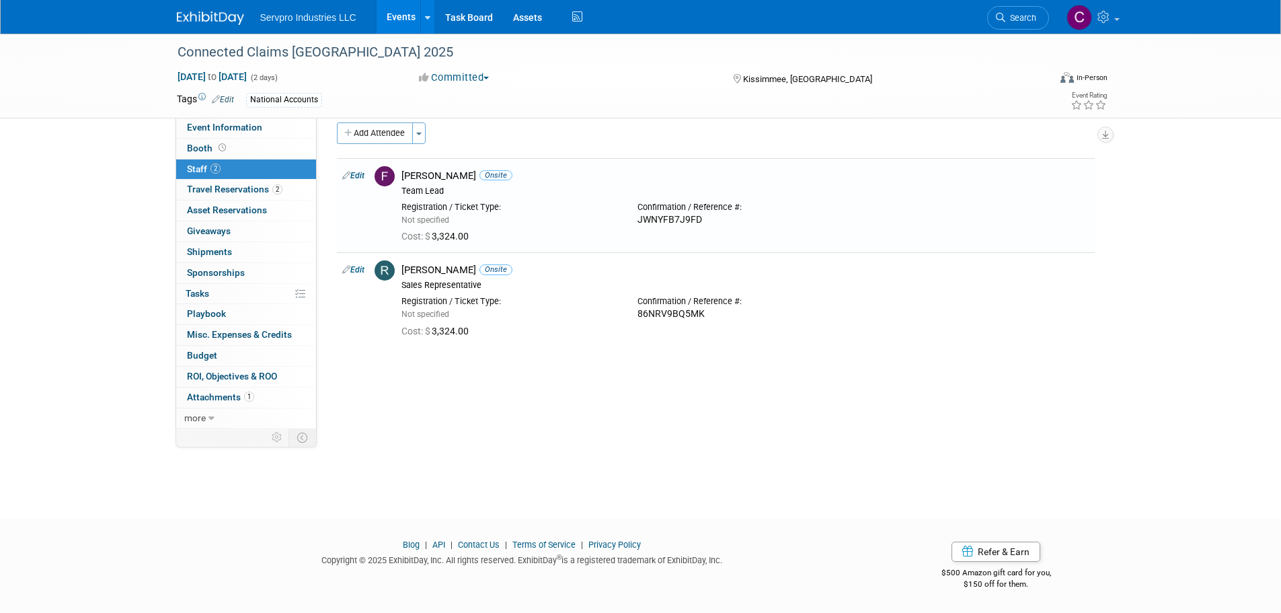
click at [399, 12] on link "Events" at bounding box center [401, 17] width 49 height 34
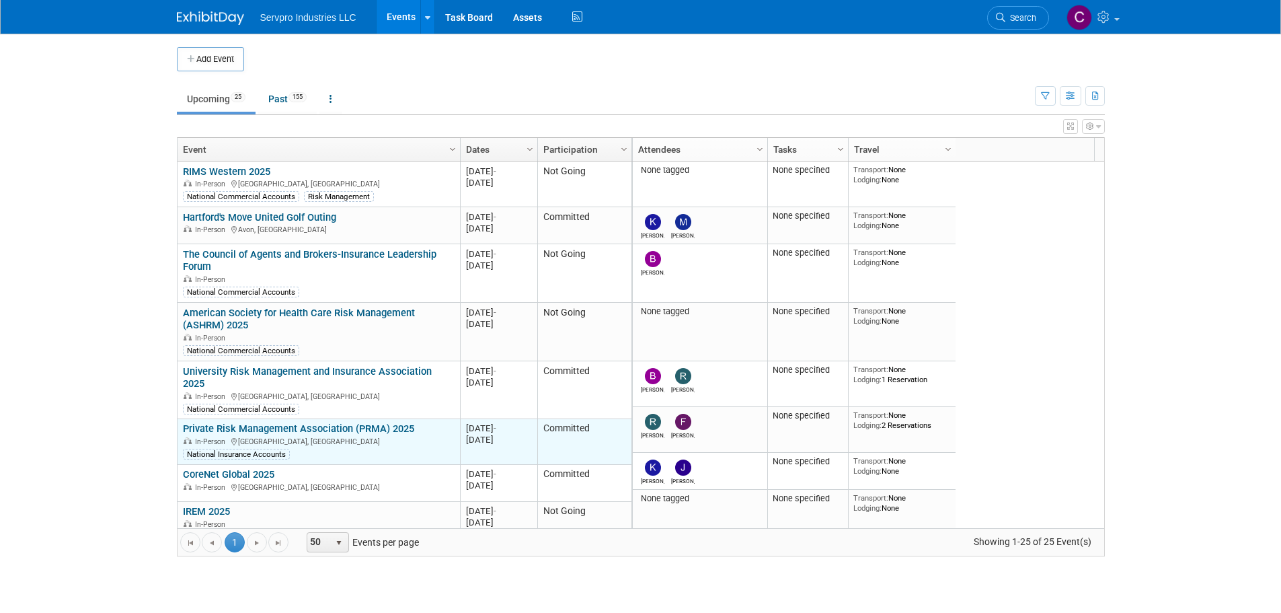
click at [331, 422] on link "Private Risk Management Association (PRMA) 2025" at bounding box center [298, 428] width 231 height 12
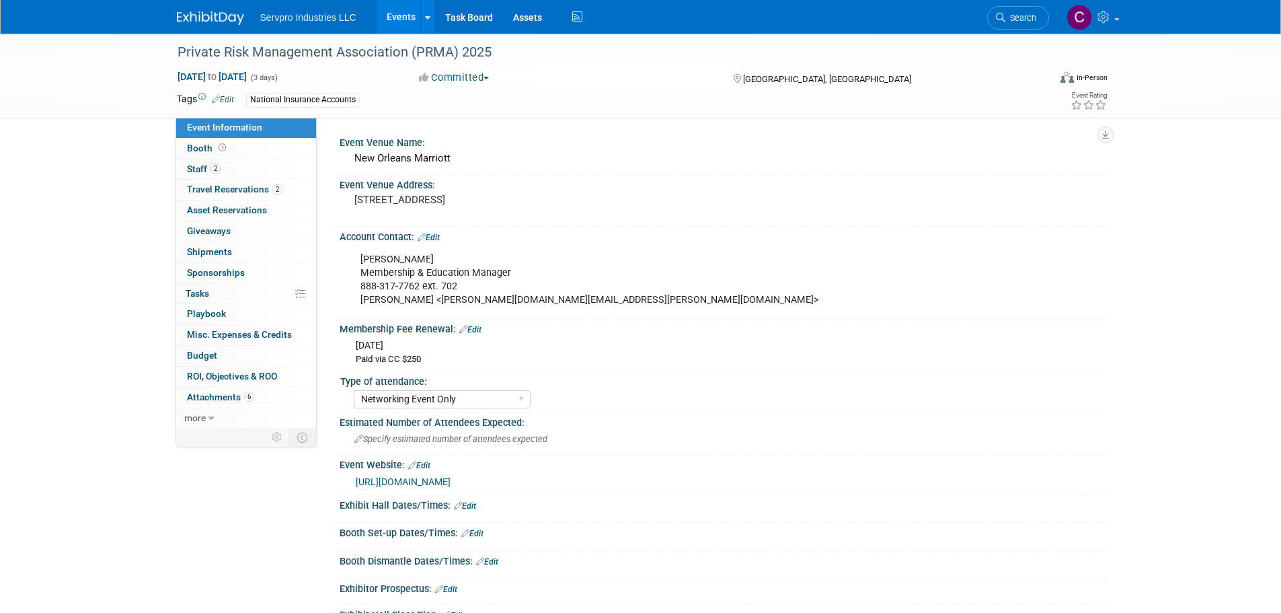
select select "Networking Event Only"
click at [217, 171] on span "2" at bounding box center [215, 168] width 10 height 10
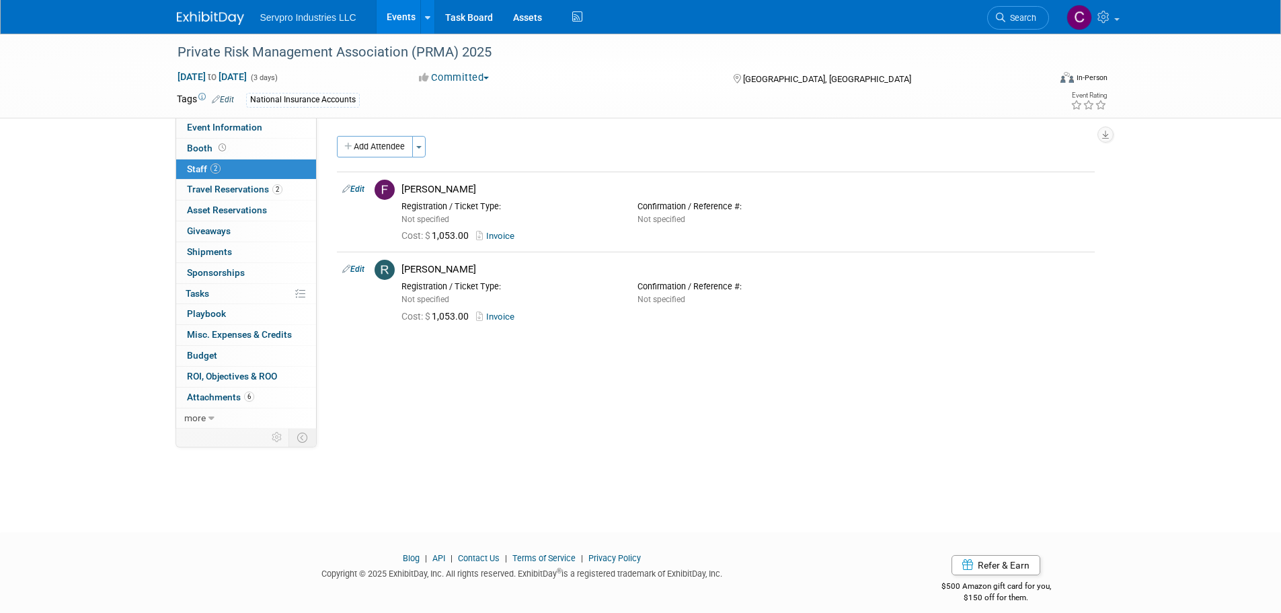
click at [393, 15] on link "Events" at bounding box center [401, 17] width 49 height 34
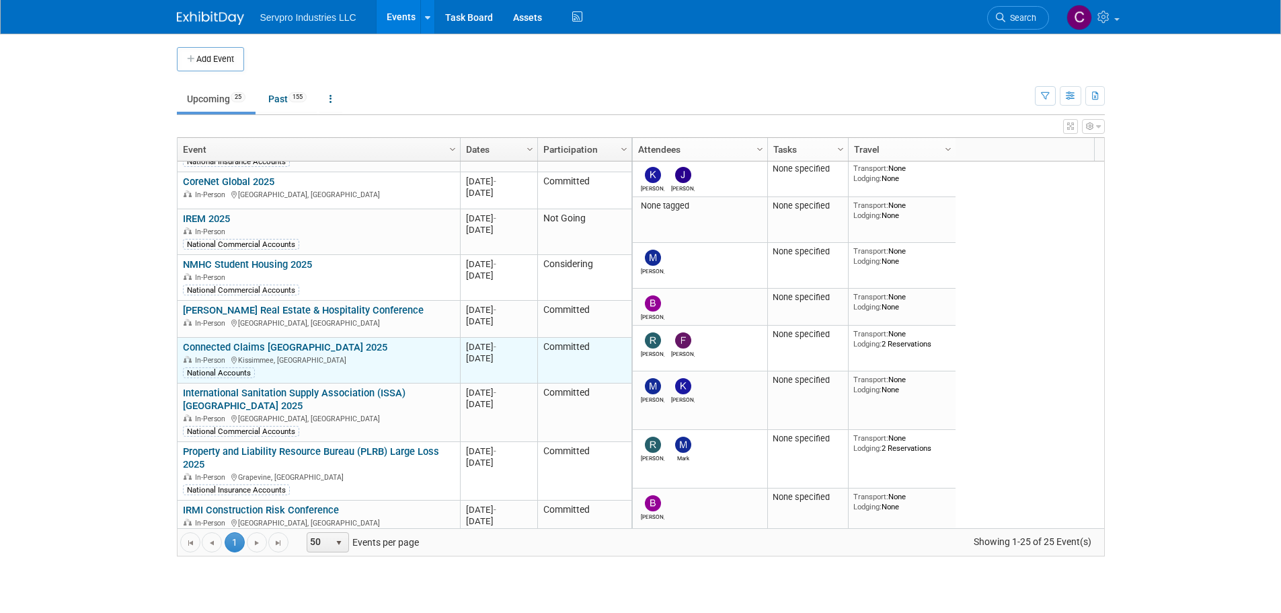
click at [273, 341] on link "Connected Claims [GEOGRAPHIC_DATA] 2025" at bounding box center [285, 347] width 204 height 12
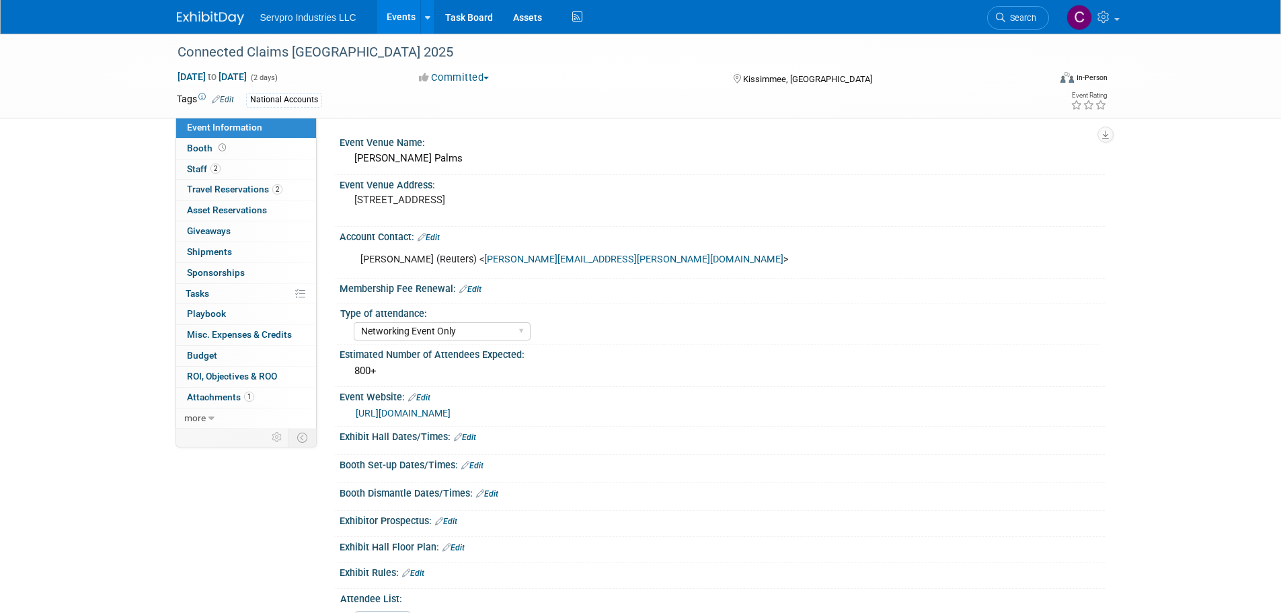
select select "Networking Event Only"
click at [203, 180] on link "2 Travel Reservations 2" at bounding box center [246, 190] width 140 height 20
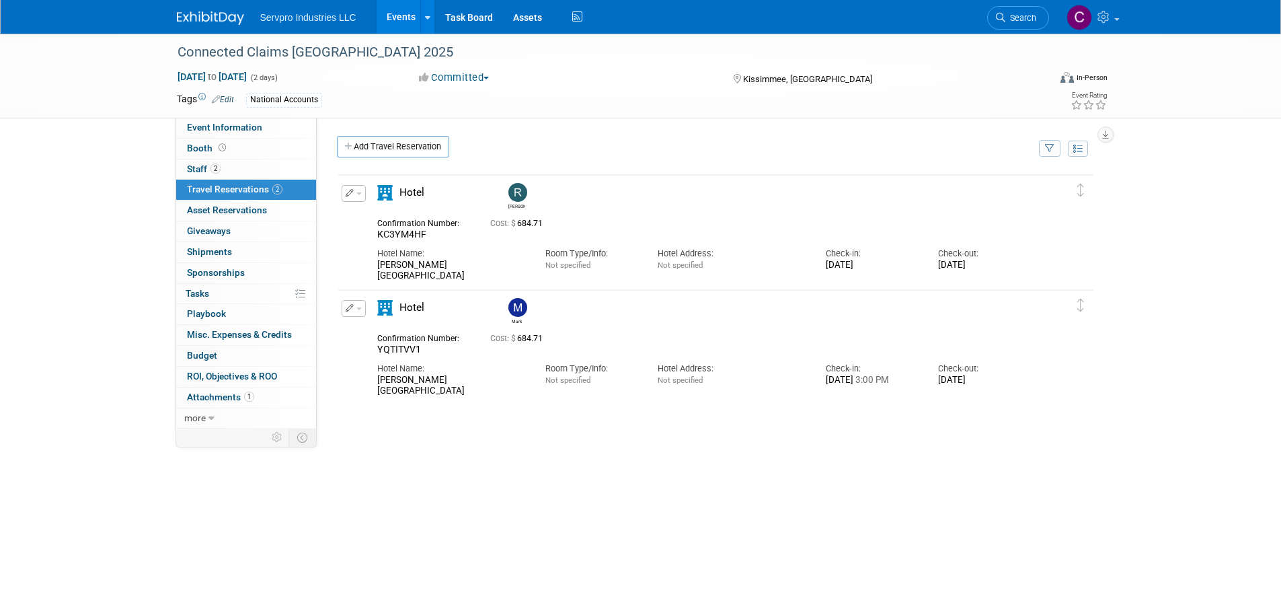
click at [520, 311] on img at bounding box center [517, 307] width 19 height 19
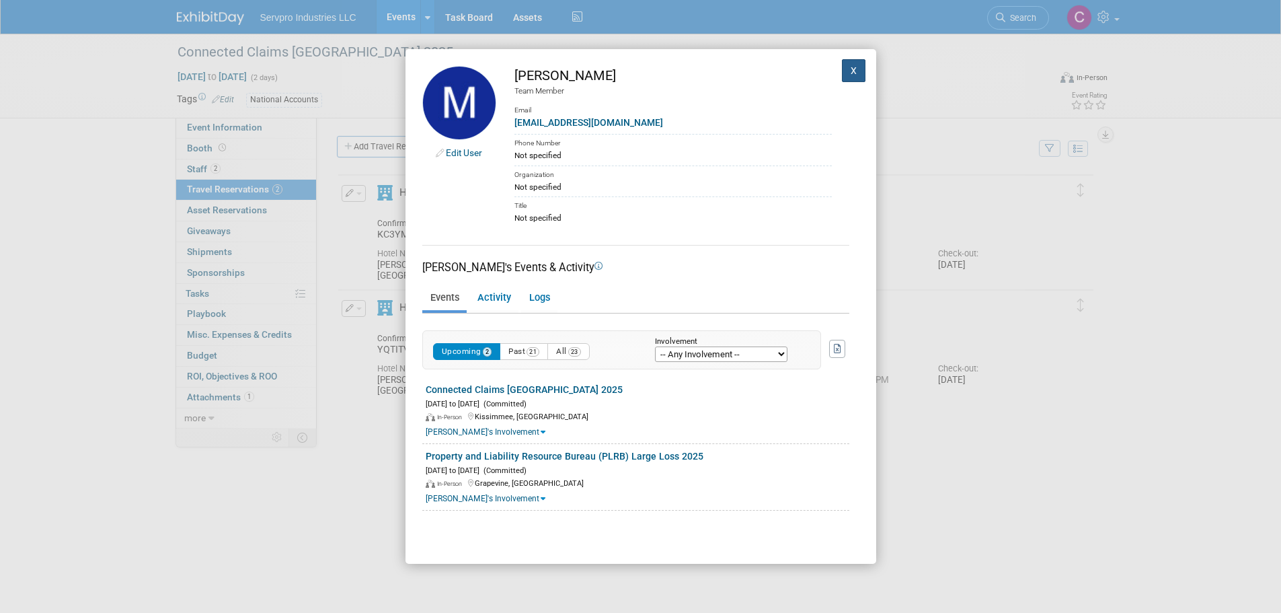
click at [842, 71] on button "X" at bounding box center [854, 70] width 24 height 23
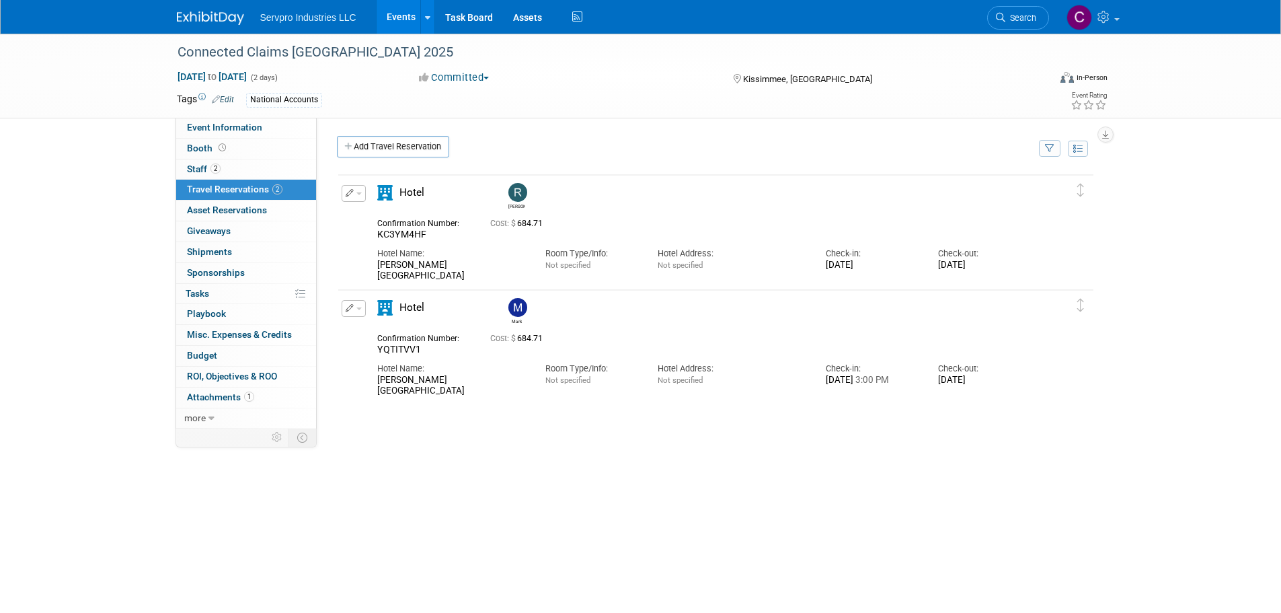
click at [353, 309] on button "button" at bounding box center [354, 308] width 24 height 17
click at [367, 332] on button "Edit Reservation" at bounding box center [399, 331] width 114 height 19
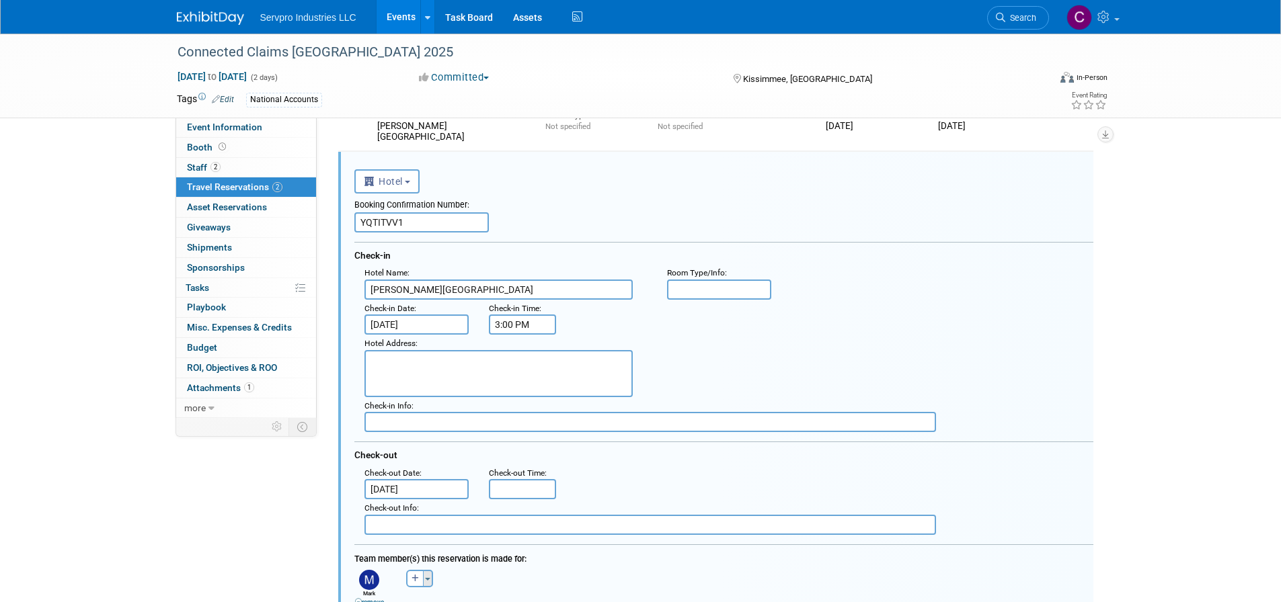
click at [430, 580] on span "button" at bounding box center [427, 579] width 5 height 3
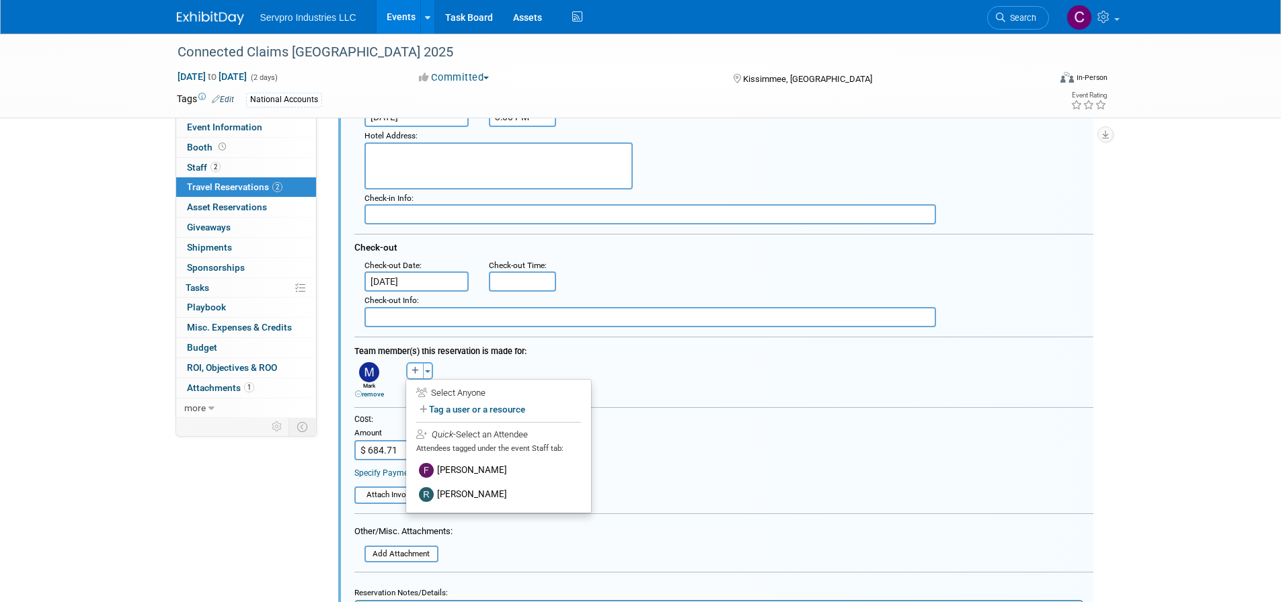
scroll to position [362, 0]
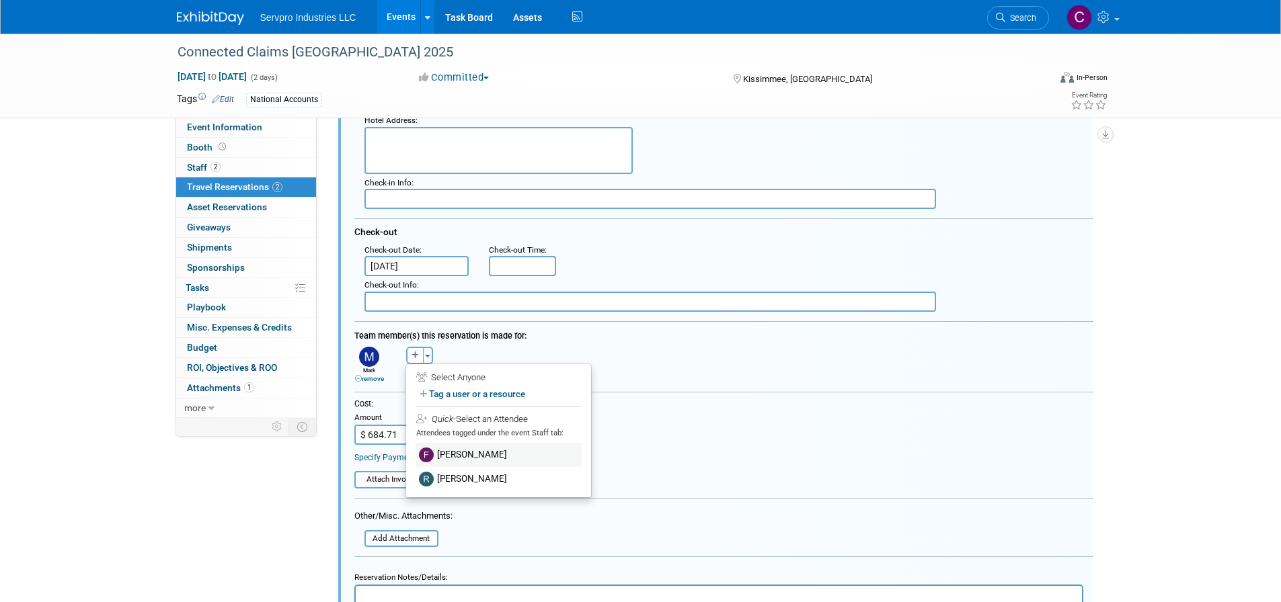
click at [471, 456] on label "[PERSON_NAME]" at bounding box center [499, 455] width 166 height 24
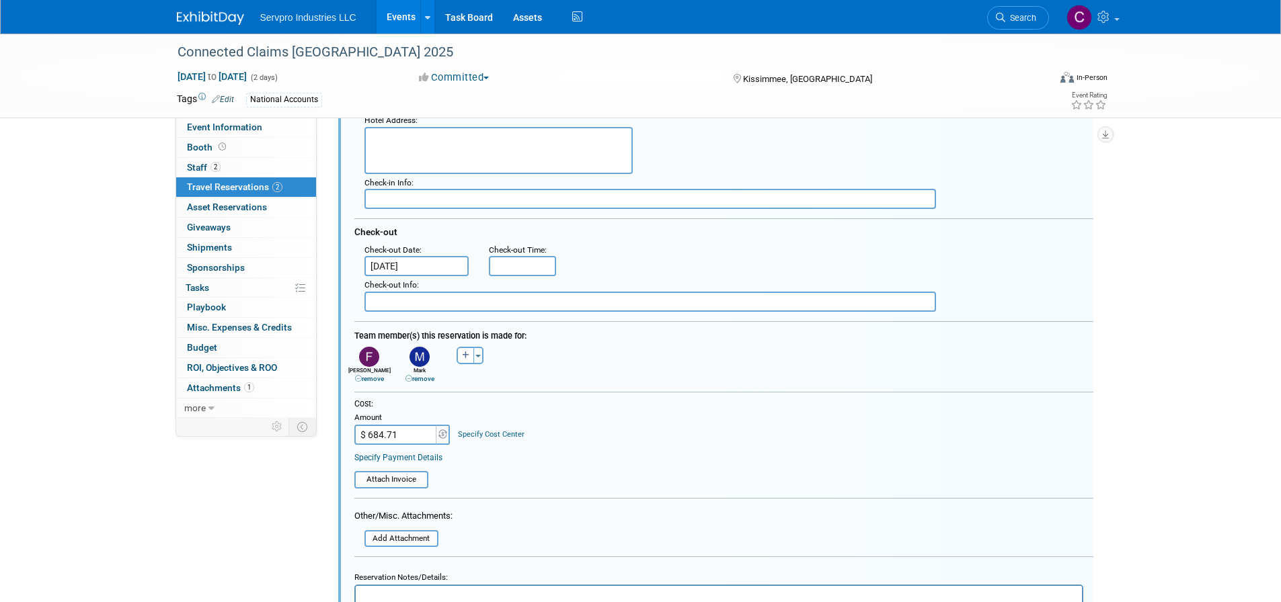
click at [416, 381] on link "remove" at bounding box center [419, 378] width 29 height 7
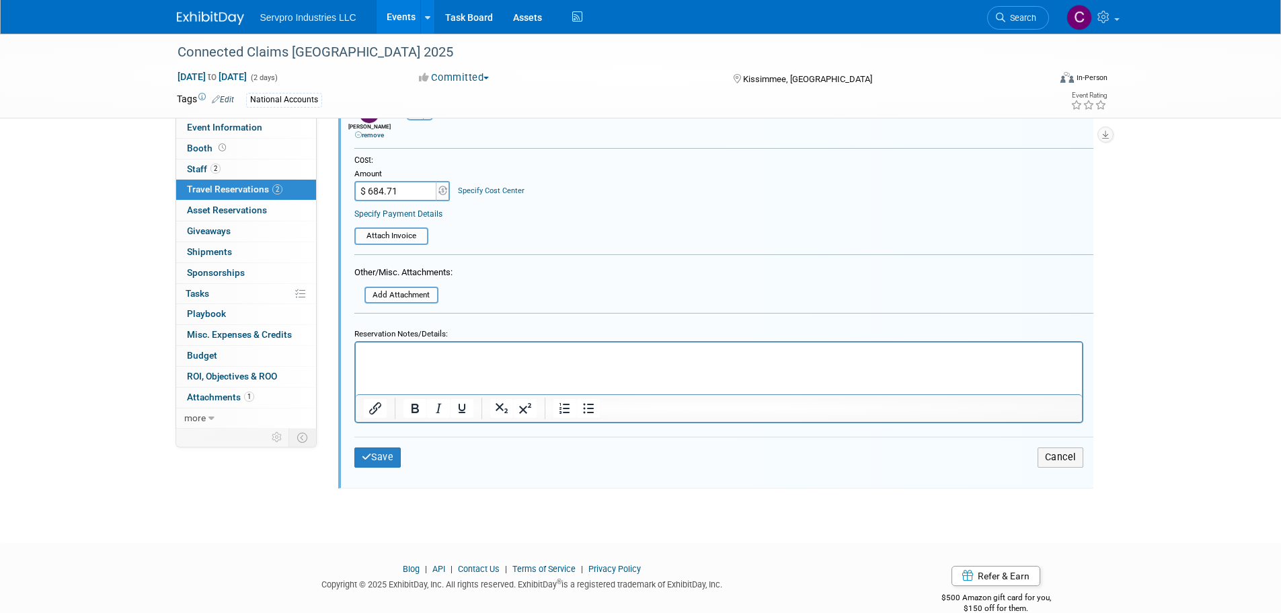
scroll to position [608, 0]
click at [377, 460] on button "Save" at bounding box center [377, 453] width 47 height 19
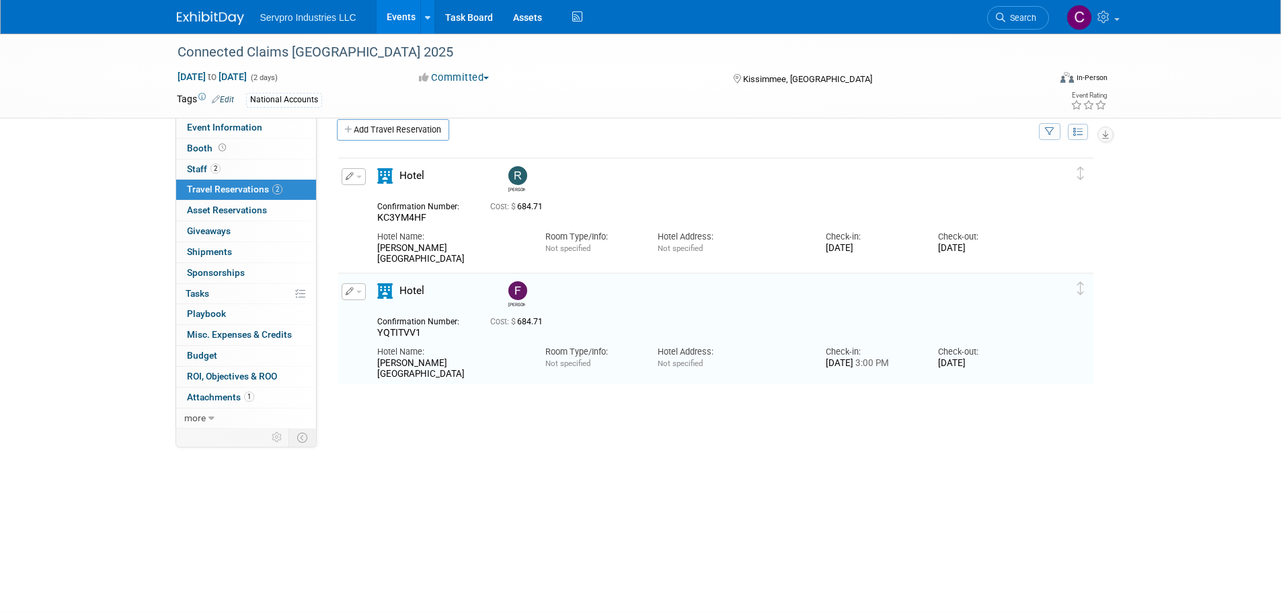
scroll to position [0, 0]
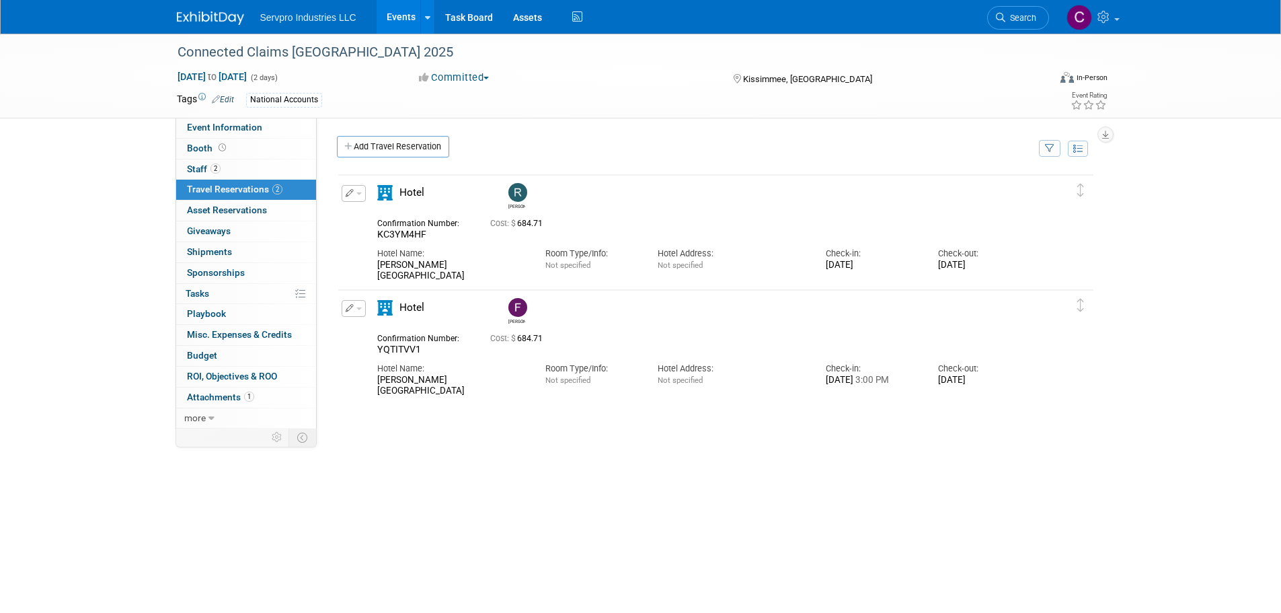
click at [402, 10] on link "Events" at bounding box center [401, 17] width 49 height 34
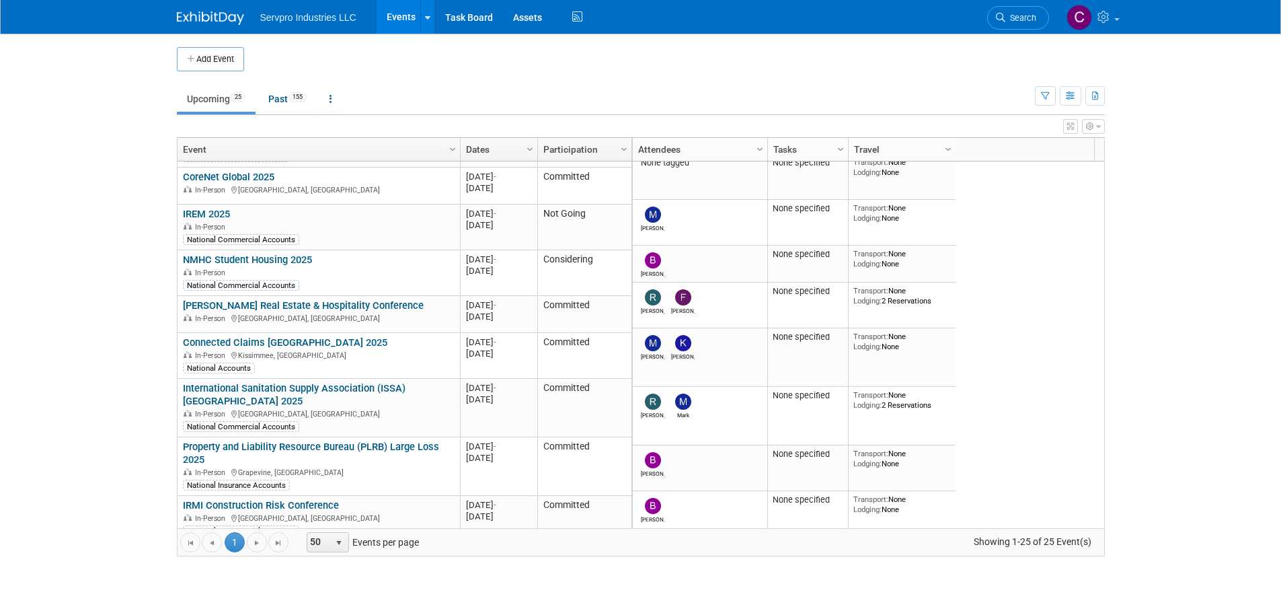
scroll to position [347, 0]
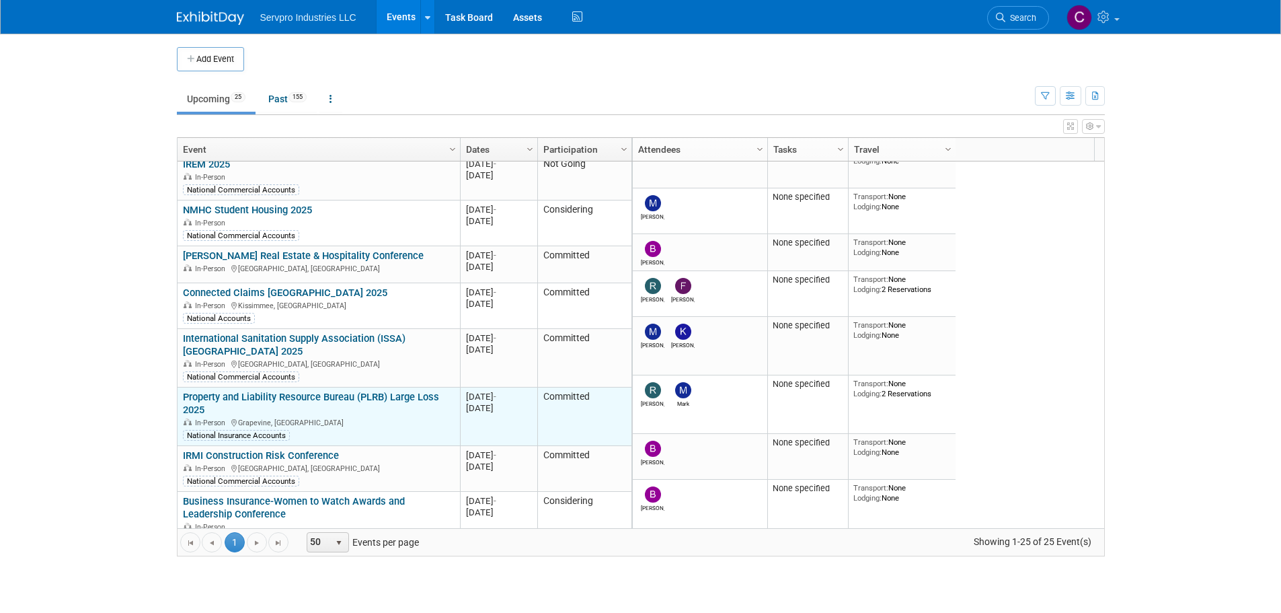
click at [340, 391] on link "Property and Liability Resource Bureau (PLRB) Large Loss 2025" at bounding box center [311, 403] width 256 height 25
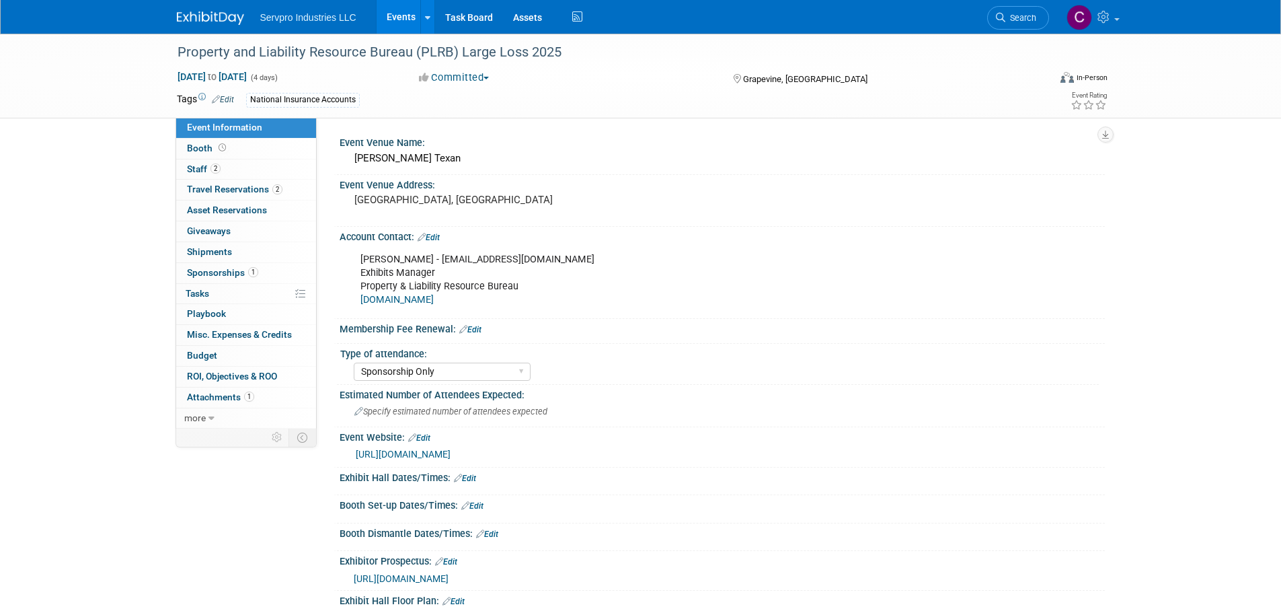
select select "Sponsorship Only"
click at [197, 169] on span "Staff 2" at bounding box center [204, 168] width 34 height 11
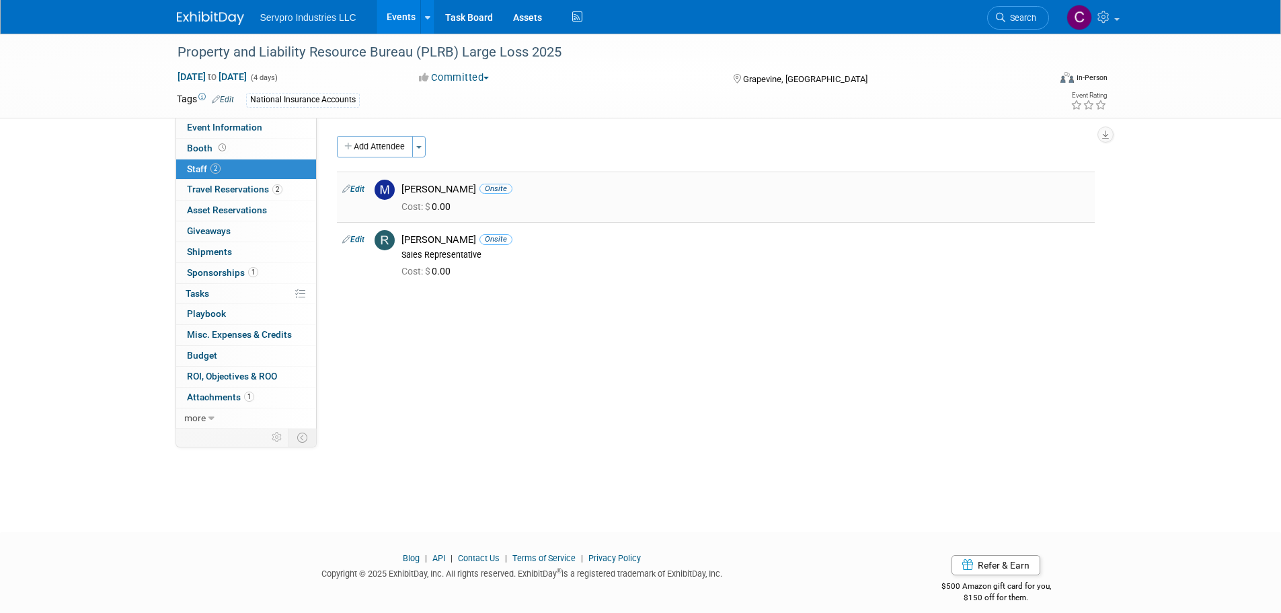
click at [353, 192] on link "Edit" at bounding box center [353, 188] width 22 height 9
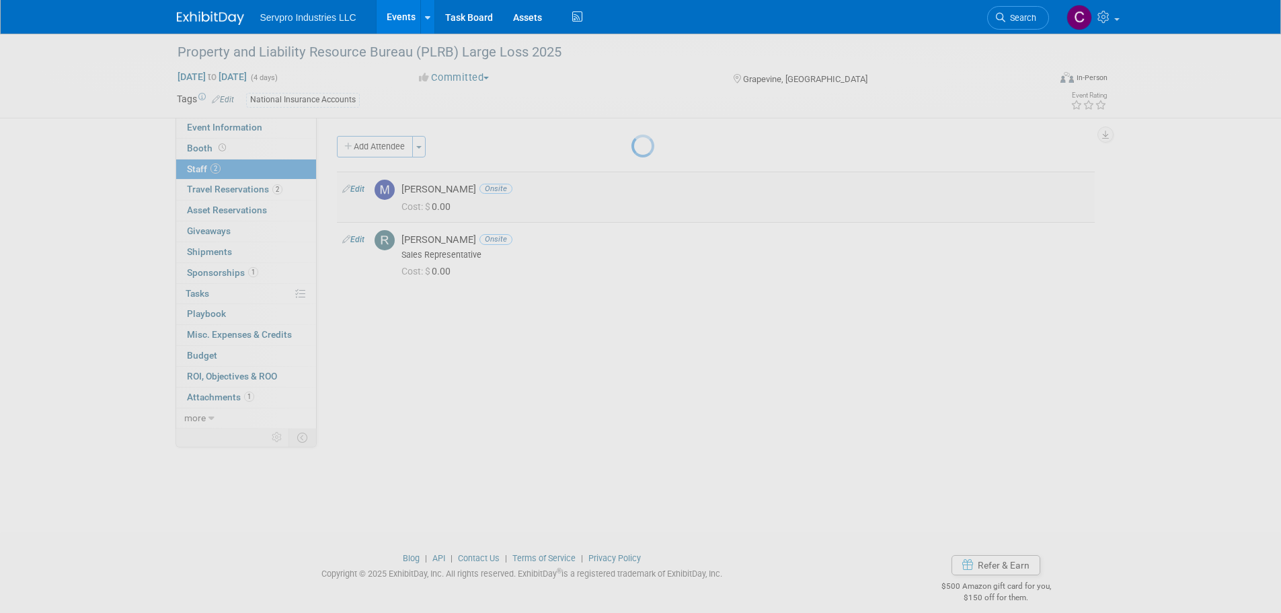
select select "6e8099b7-f6b5-4517-aa4b-5229db2e2024"
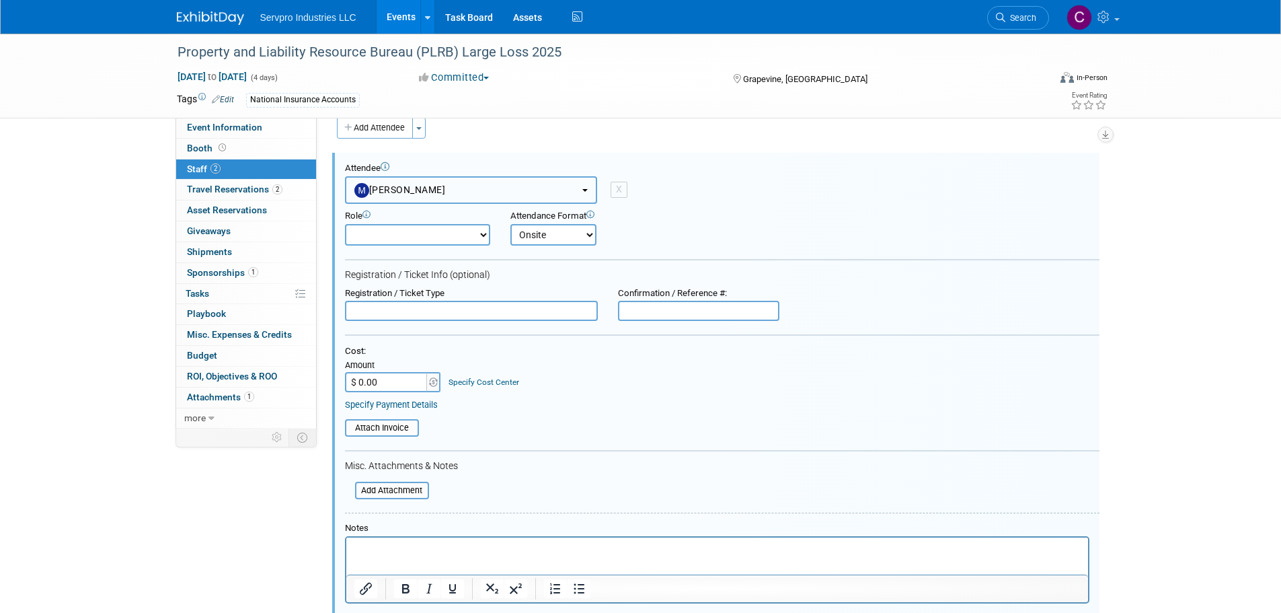
click at [396, 194] on span "[PERSON_NAME]" at bounding box center [399, 189] width 91 height 11
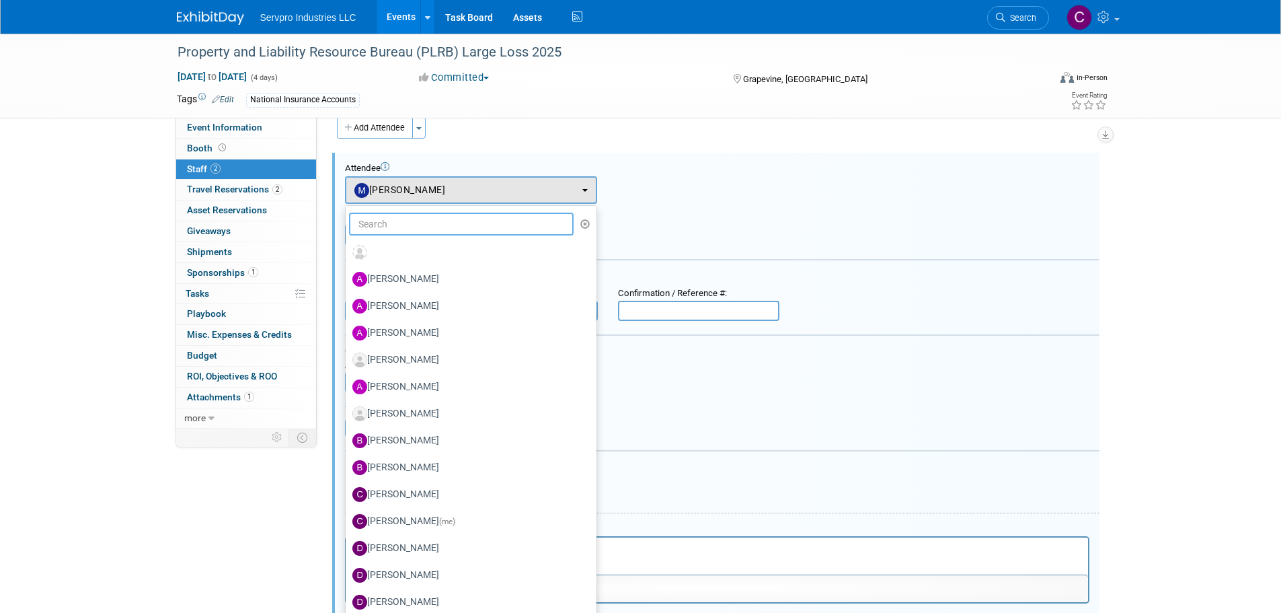
click at [385, 217] on input "text" at bounding box center [461, 223] width 225 height 23
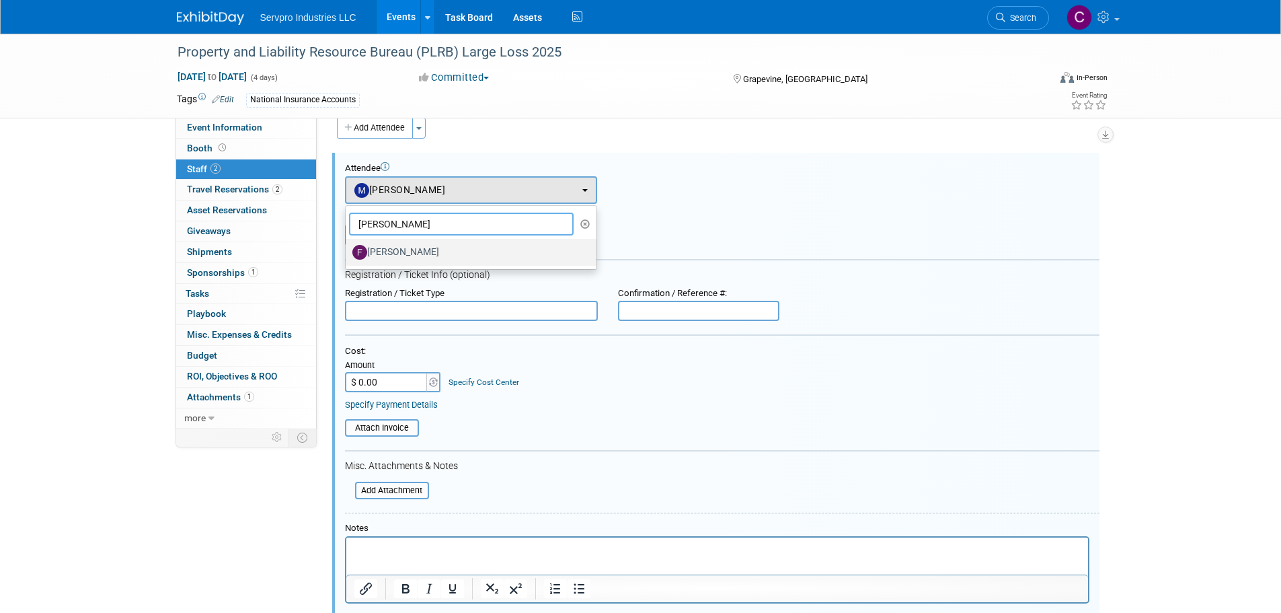
type input "[PERSON_NAME]"
click at [387, 246] on label "[PERSON_NAME]" at bounding box center [467, 252] width 231 height 22
click at [348, 246] on input "[PERSON_NAME]" at bounding box center [343, 250] width 9 height 9
select select "07ffc1ac-a36b-4ca6-a0ee-3cbbea1f26d5"
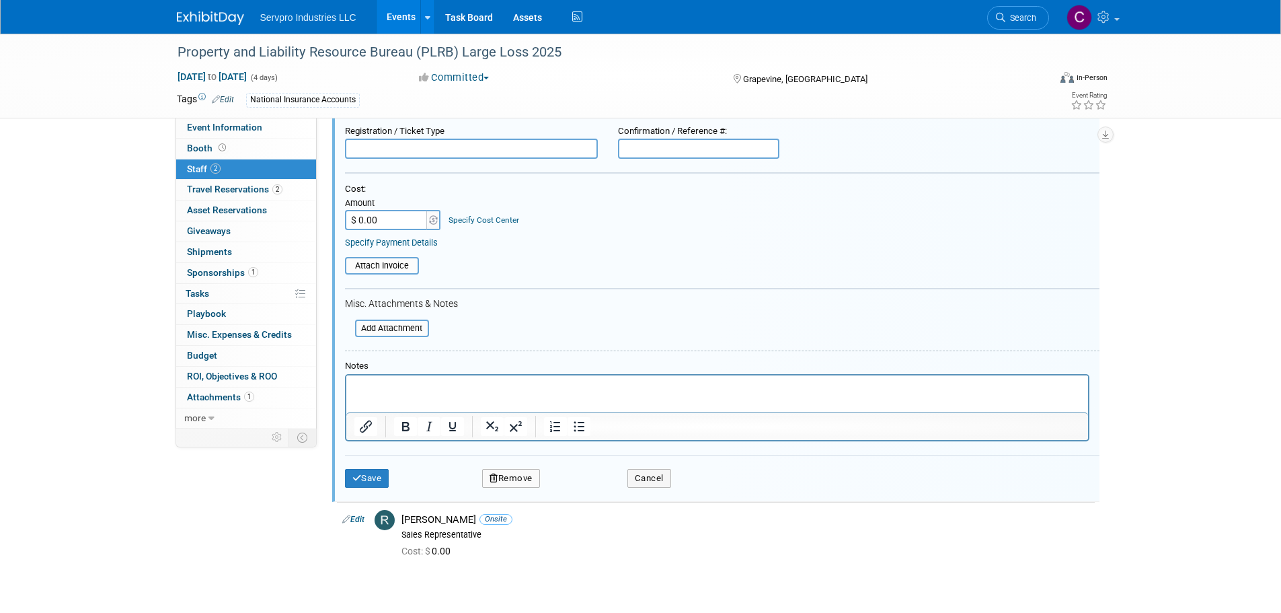
scroll to position [192, 0]
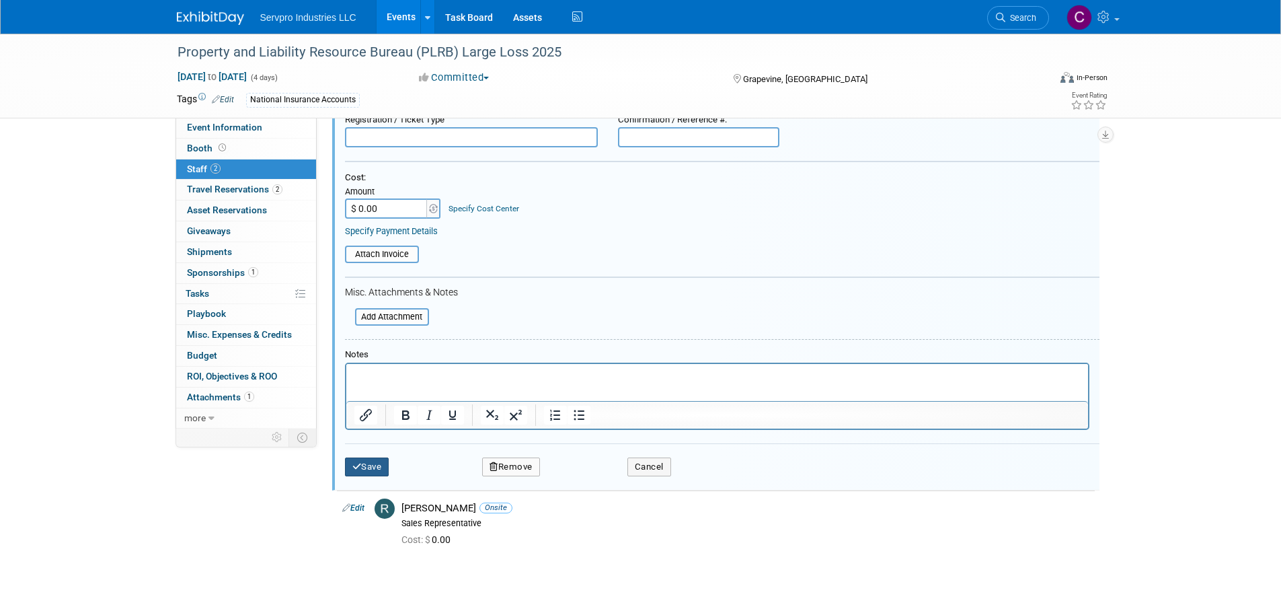
click at [381, 468] on button "Save" at bounding box center [367, 466] width 44 height 19
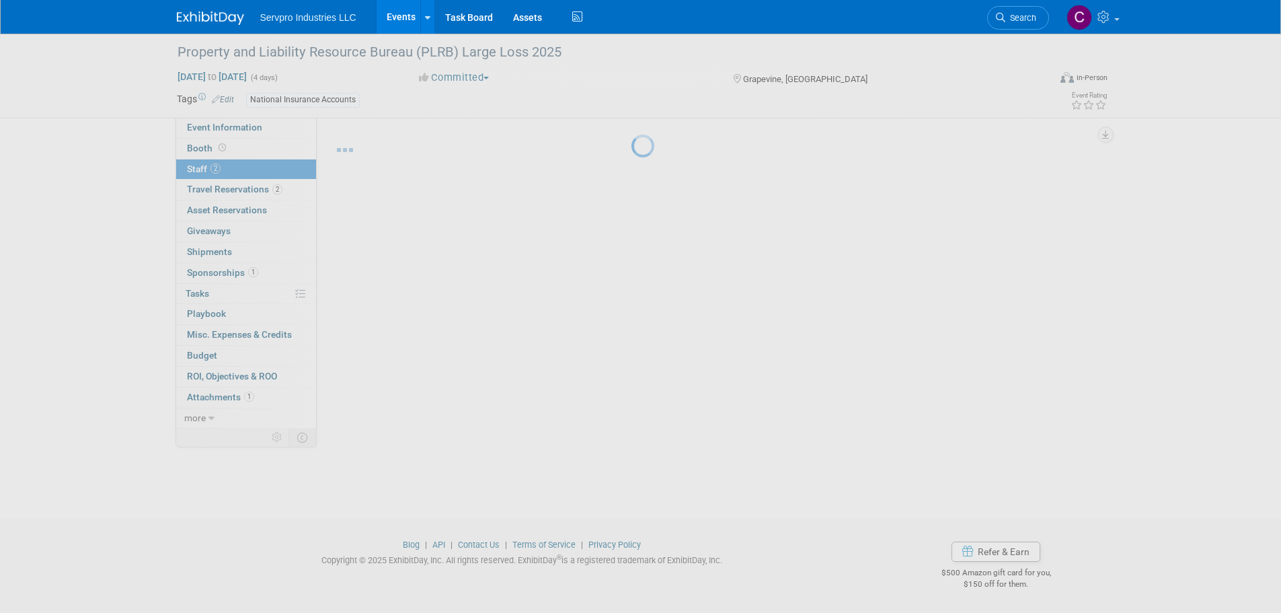
scroll to position [13, 0]
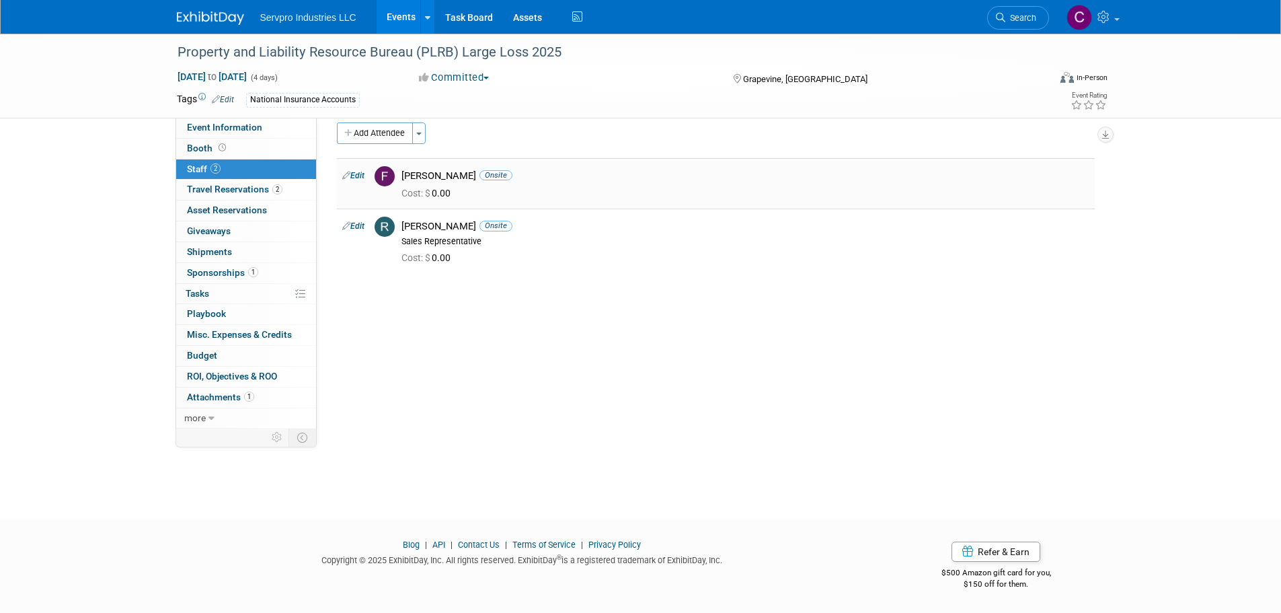
click at [357, 178] on link "Edit" at bounding box center [353, 175] width 22 height 9
select select "07ffc1ac-a36b-4ca6-a0ee-3cbbea1f26d5"
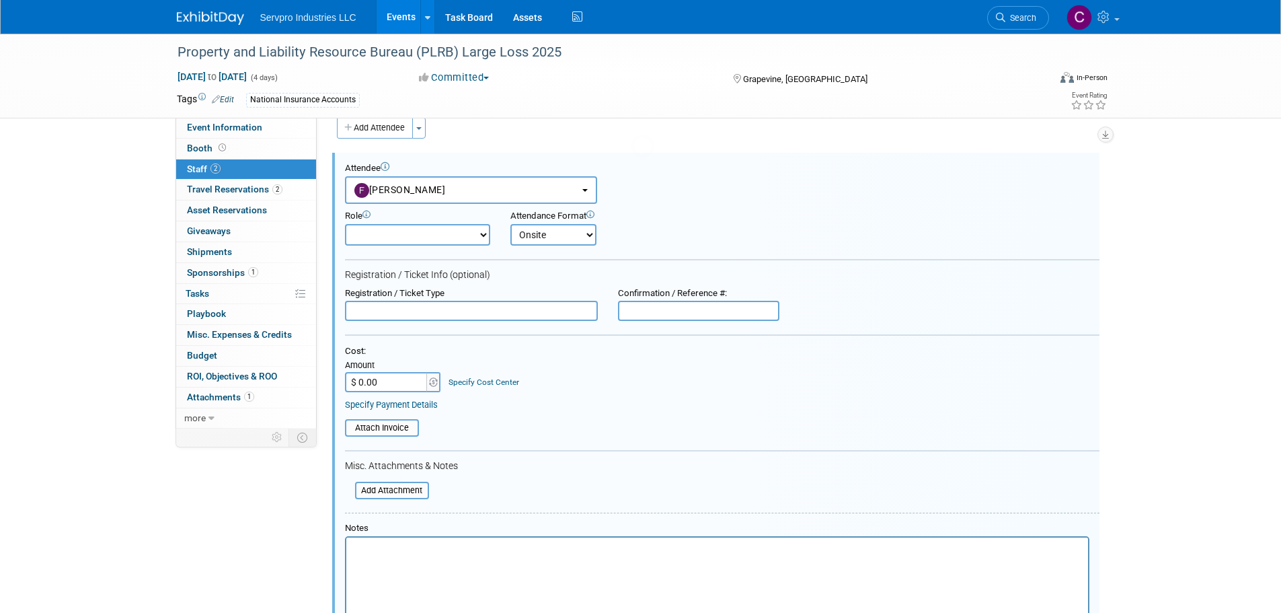
scroll to position [0, 0]
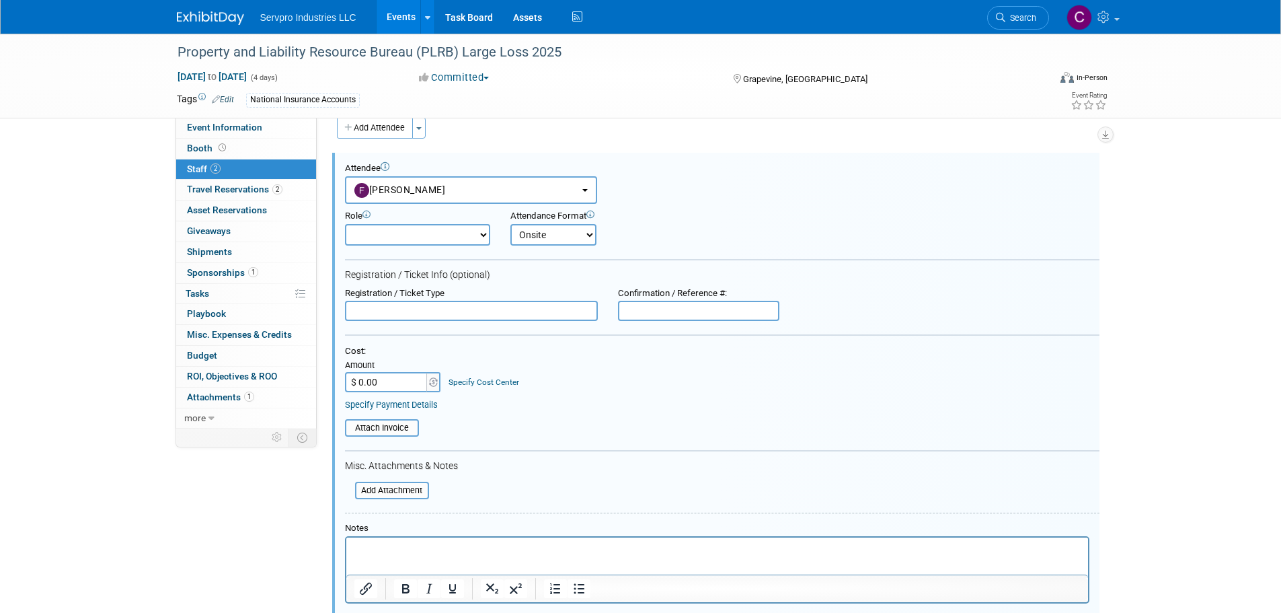
click at [413, 243] on select "Demonstrator Franchise Team Member Host Planner Presenter Sales Representative" at bounding box center [417, 235] width 145 height 22
select select "2"
click at [345, 224] on select "Demonstrator Franchise Team Member Host Planner Presenter Sales Representative" at bounding box center [417, 235] width 145 height 22
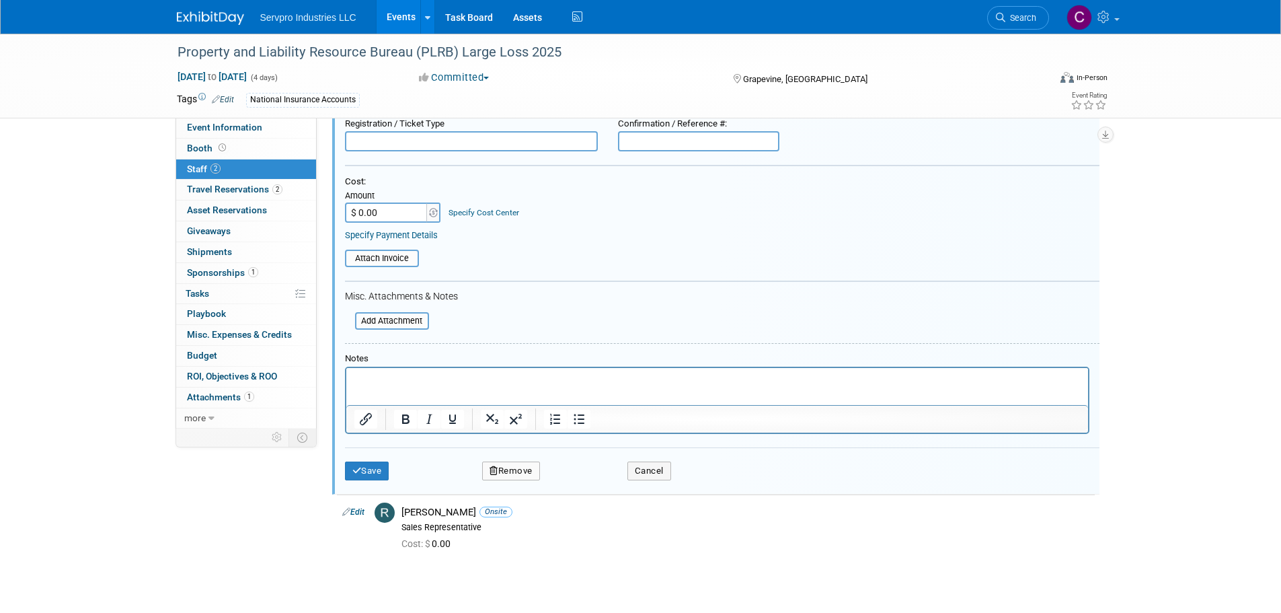
scroll to position [284, 0]
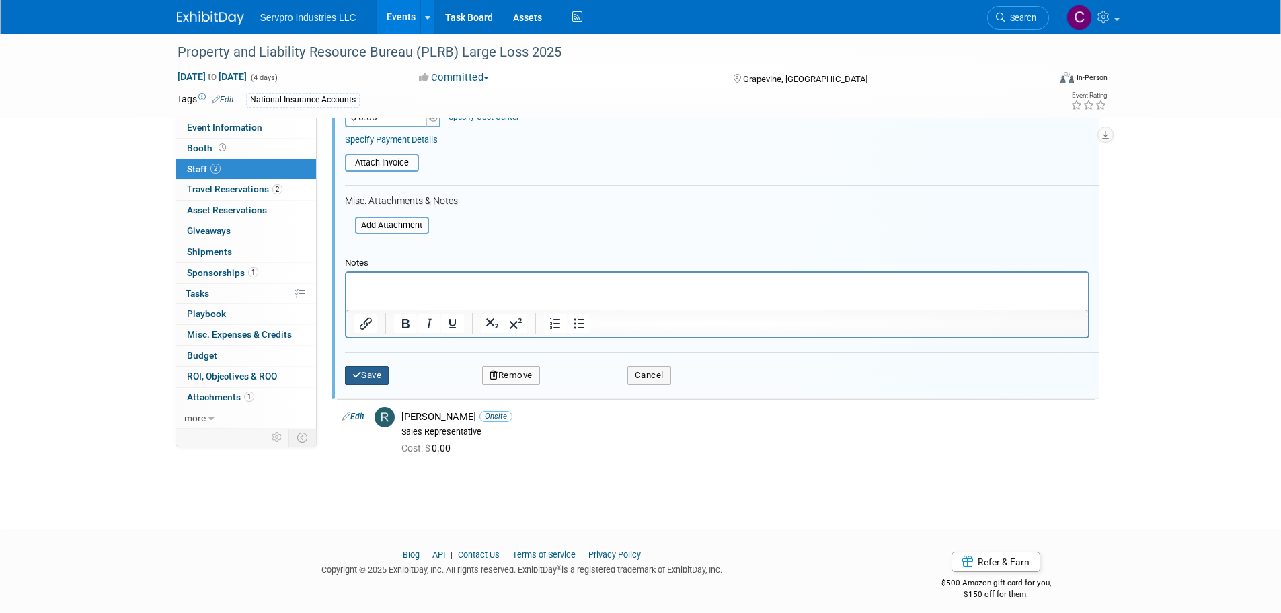
click at [376, 379] on button "Save" at bounding box center [367, 375] width 44 height 19
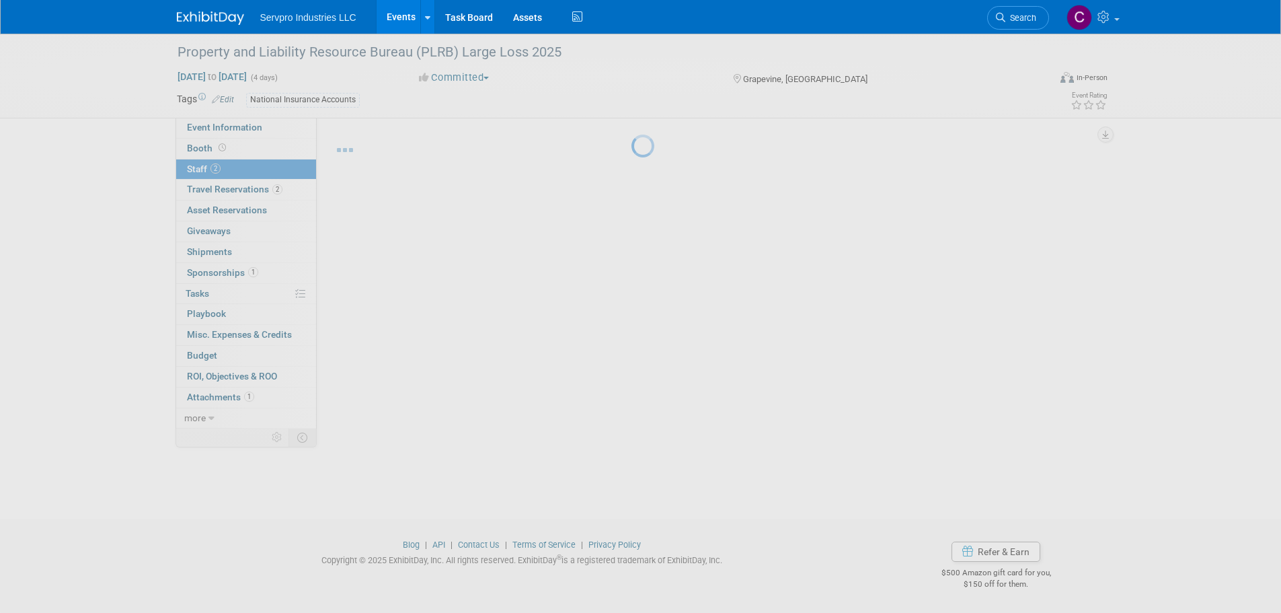
scroll to position [13, 0]
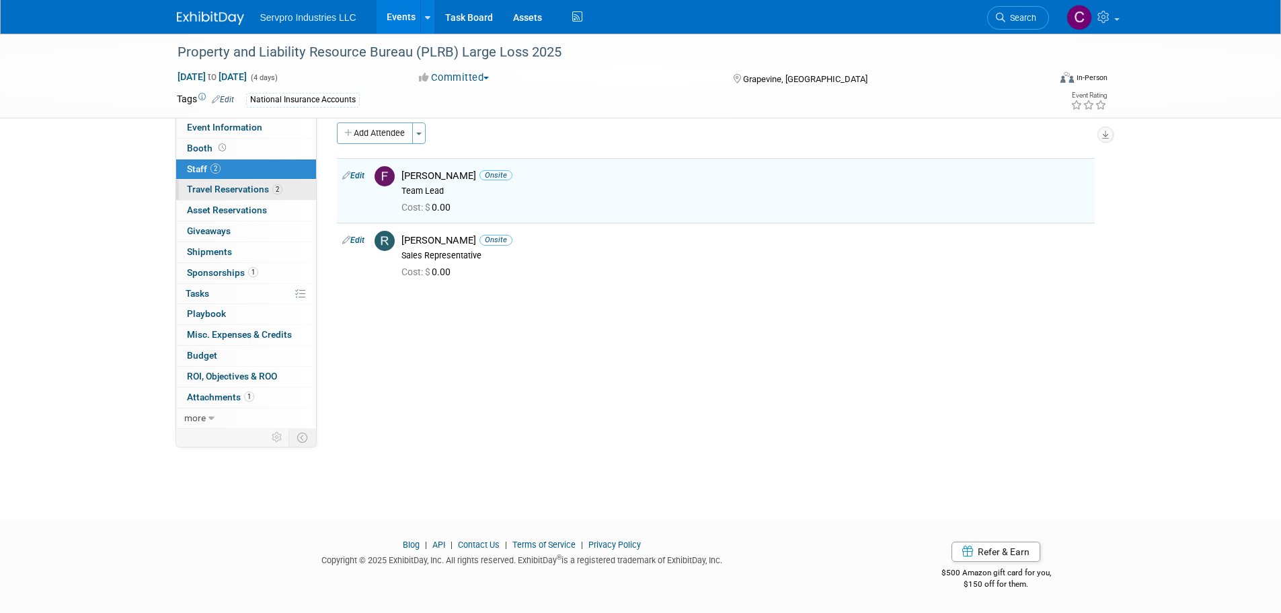
click at [247, 195] on link "2 Travel Reservations 2" at bounding box center [246, 190] width 140 height 20
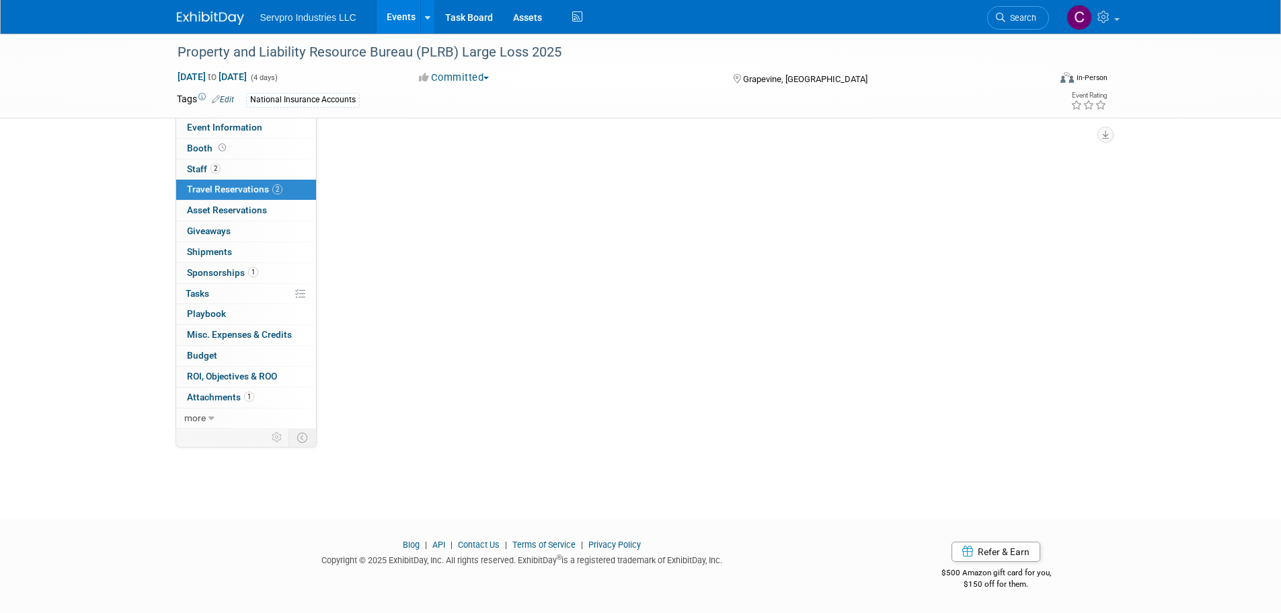
scroll to position [0, 0]
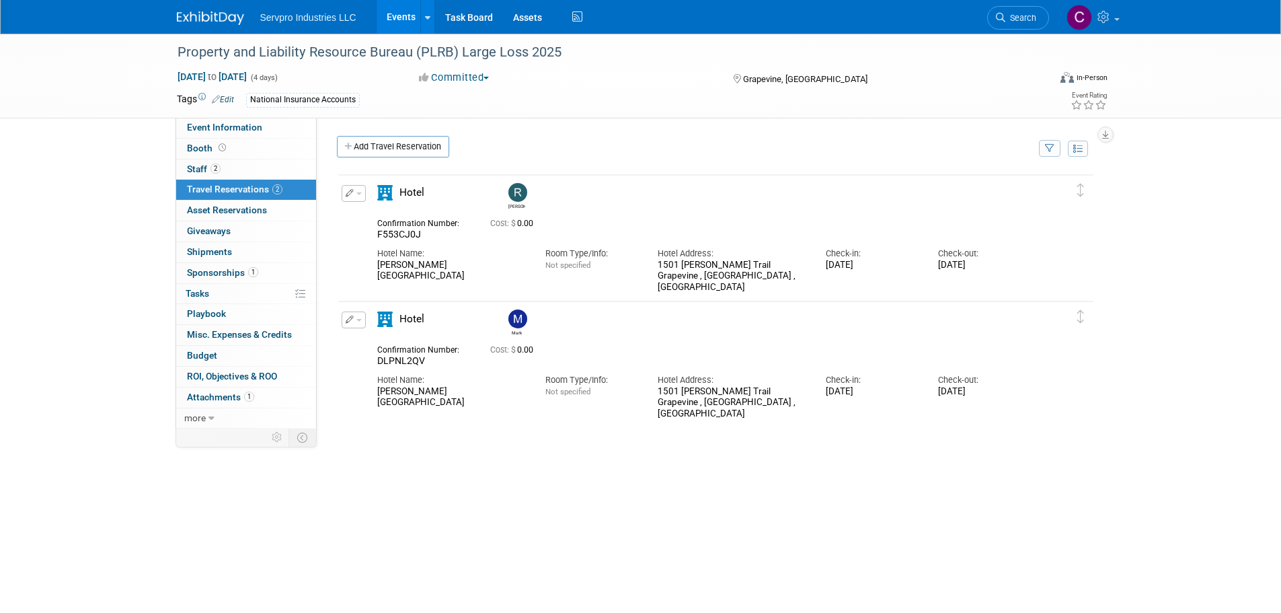
click at [520, 317] on img at bounding box center [517, 318] width 19 height 19
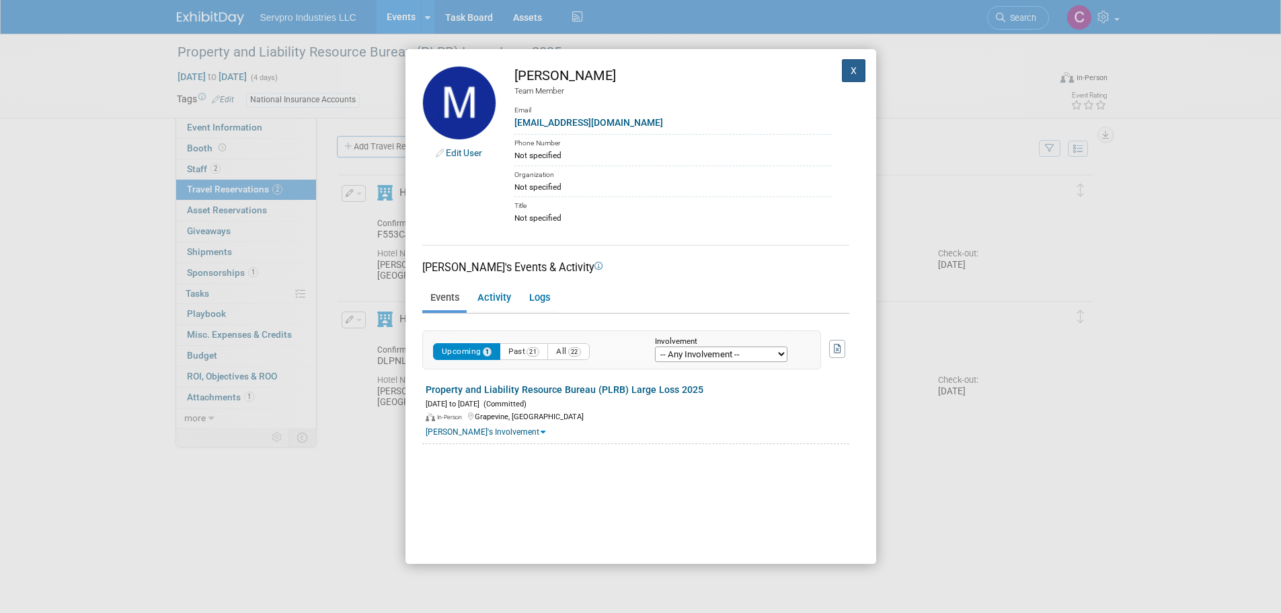
click at [852, 70] on button "X" at bounding box center [854, 70] width 24 height 23
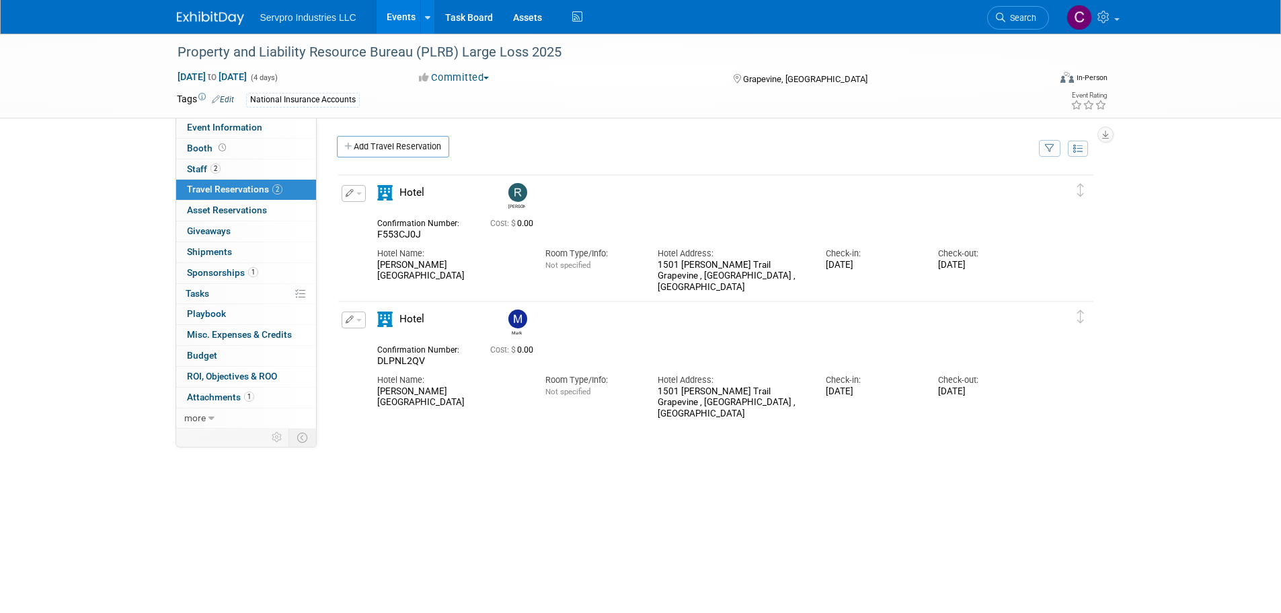
click at [356, 319] on button "button" at bounding box center [354, 319] width 24 height 17
click at [366, 354] on li "Edit Reservation" at bounding box center [399, 343] width 114 height 22
drag, startPoint x: 366, startPoint y: 354, endPoint x: 389, endPoint y: 408, distance: 58.2
click at [389, 408] on div "Confirmation Number: DLPNL2QV Cost: $ 0.00 Hotel Name: Room Type/Info: Not spec…" at bounding box center [704, 379] width 654 height 81
click at [356, 324] on button "button" at bounding box center [354, 319] width 24 height 17
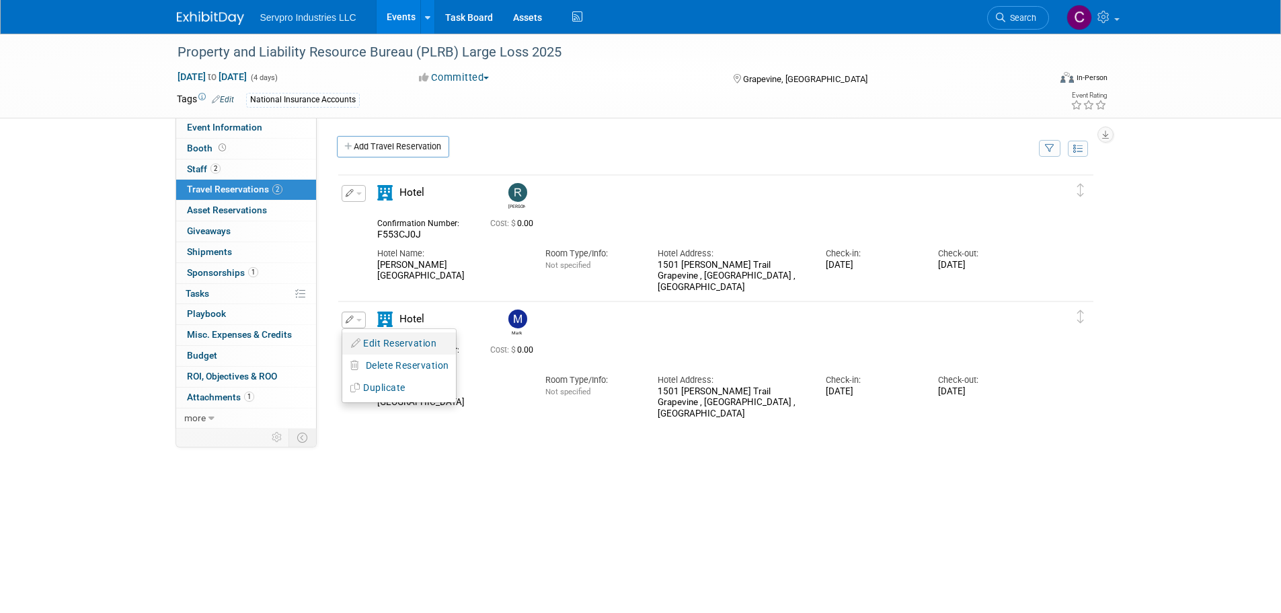
click at [356, 343] on icon "button" at bounding box center [356, 342] width 11 height 9
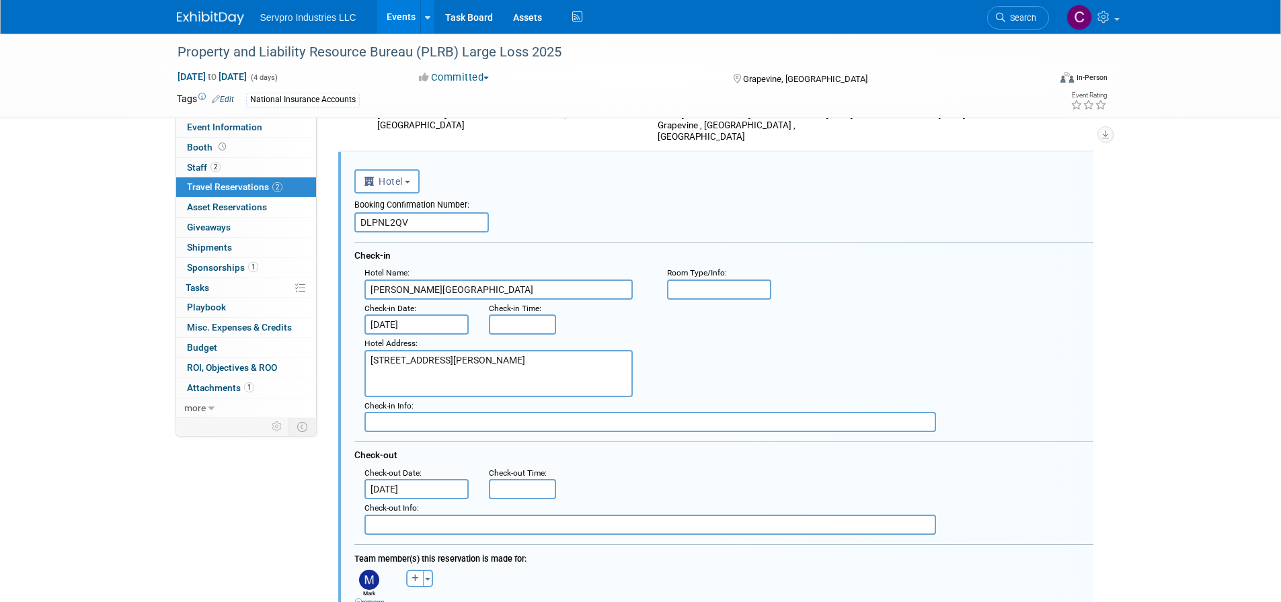
click at [933, 288] on div "Hotel Name : [PERSON_NAME][GEOGRAPHIC_DATA] : Room Type/Info :" at bounding box center [728, 282] width 749 height 36
click at [424, 575] on button "Toggle Dropdown" at bounding box center [428, 578] width 10 height 17
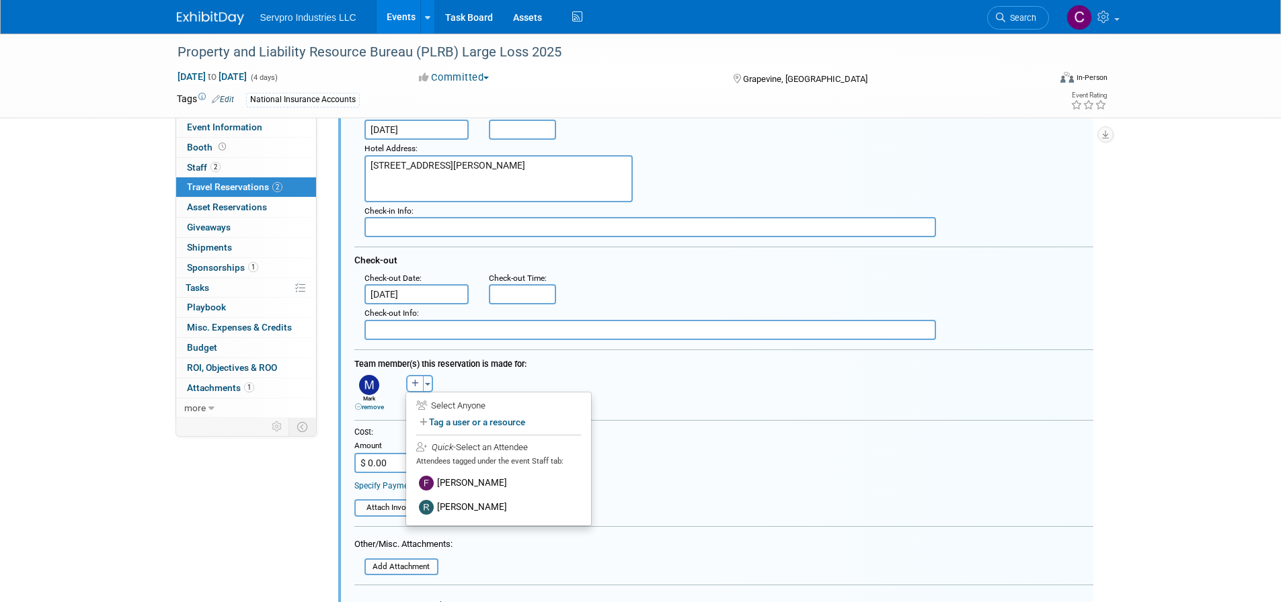
scroll to position [352, 0]
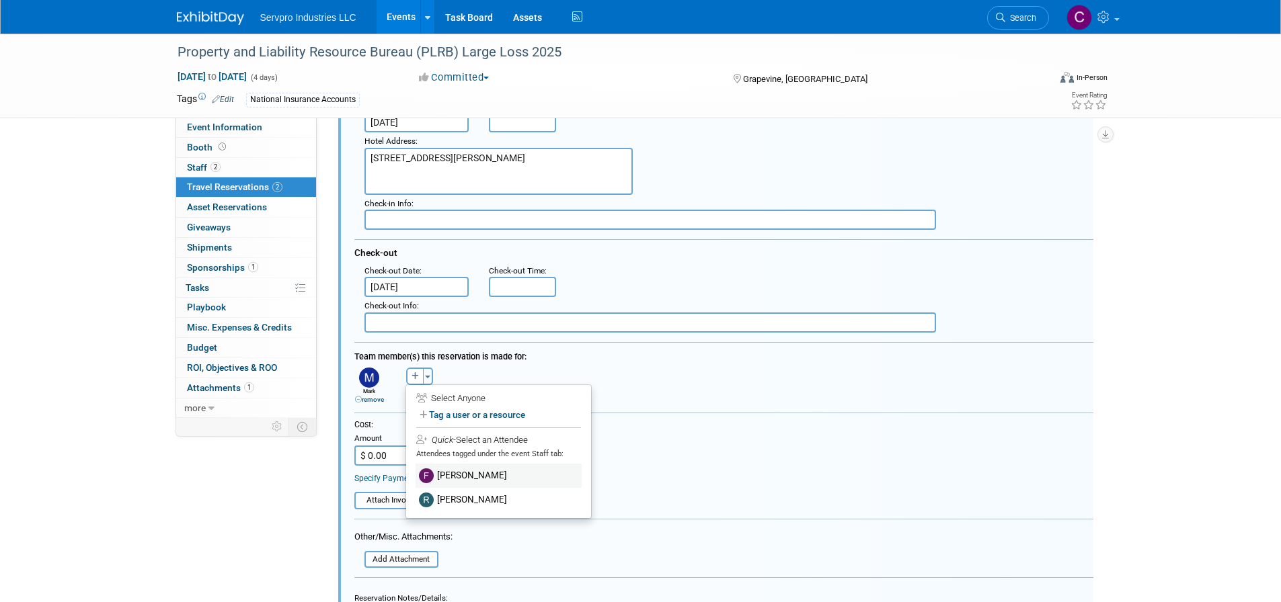
click at [487, 475] on label "[PERSON_NAME]" at bounding box center [499, 476] width 166 height 24
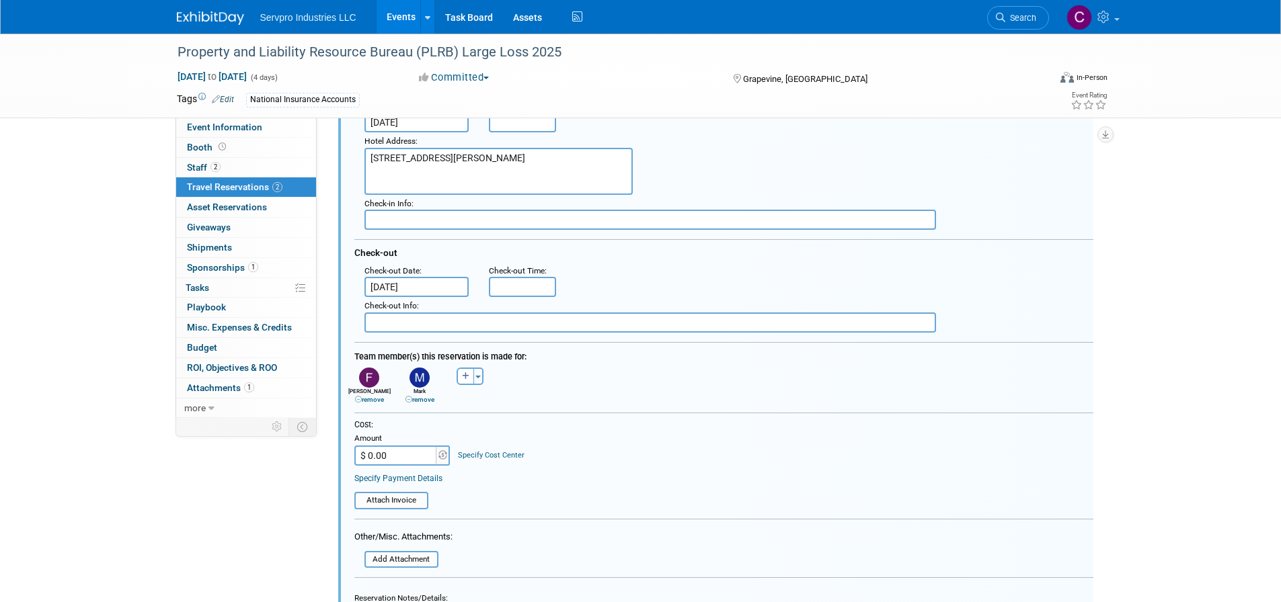
click at [419, 399] on link "remove" at bounding box center [419, 399] width 29 height 7
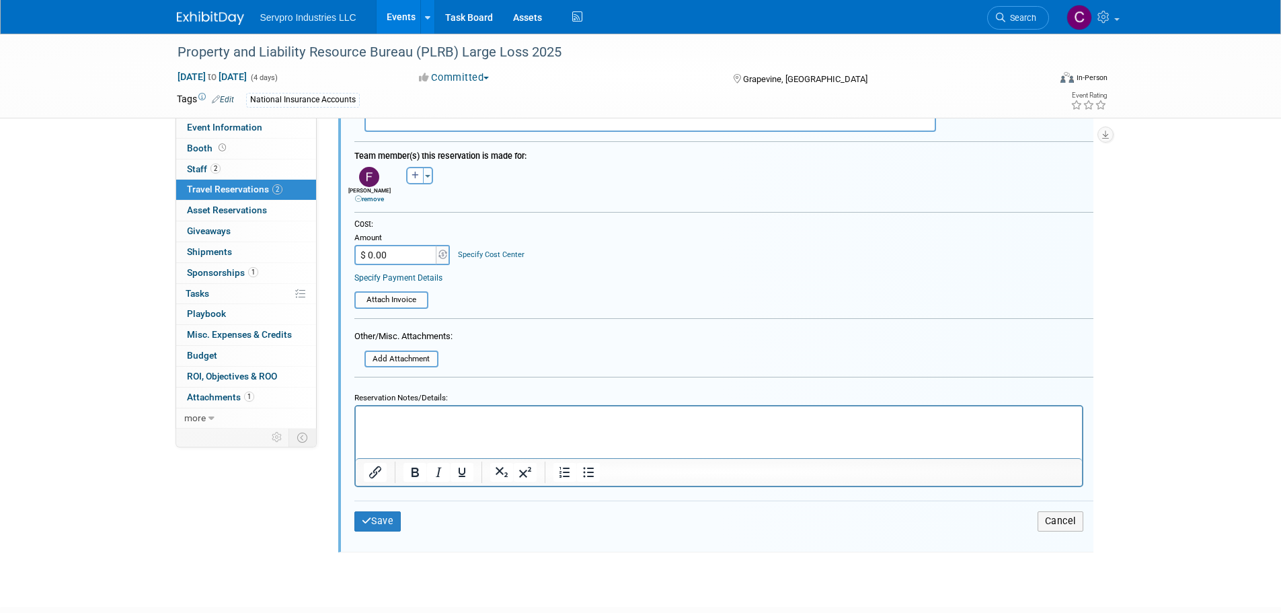
scroll to position [571, 0]
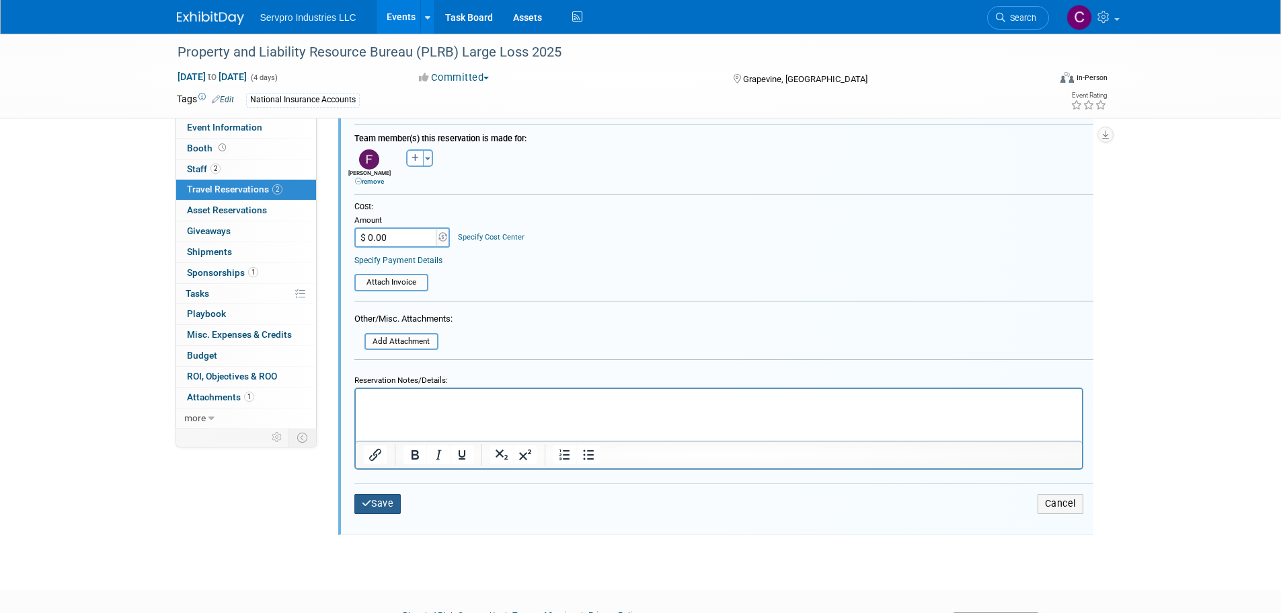
click at [380, 502] on button "Save" at bounding box center [377, 503] width 47 height 19
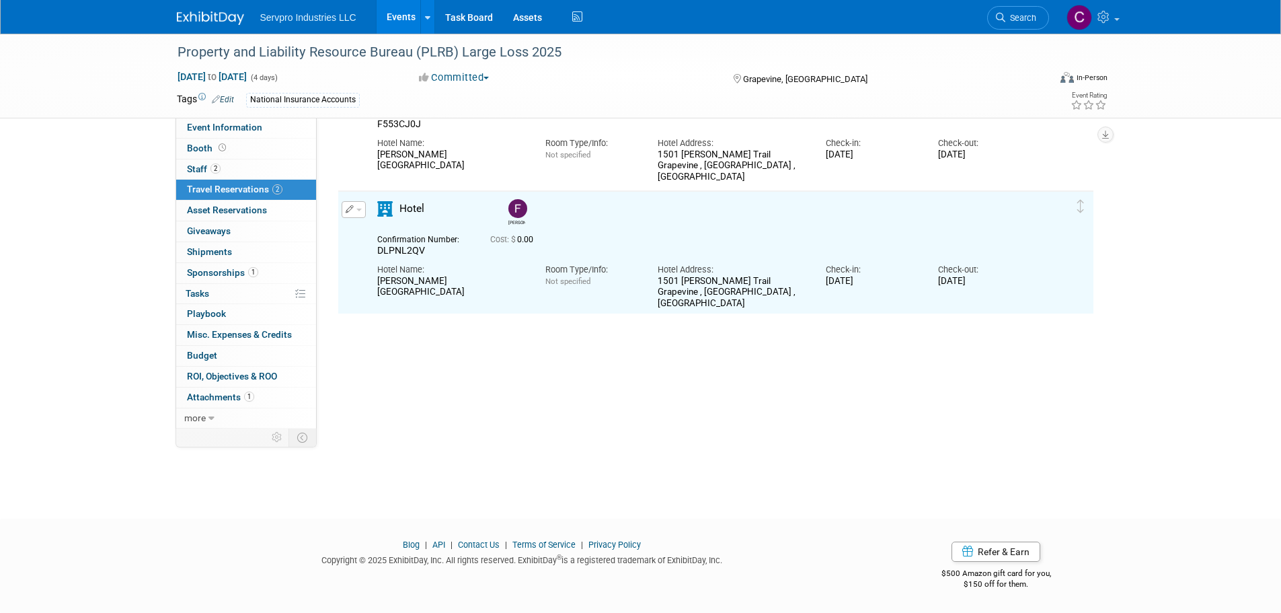
scroll to position [0, 0]
